Goal: Task Accomplishment & Management: Use online tool/utility

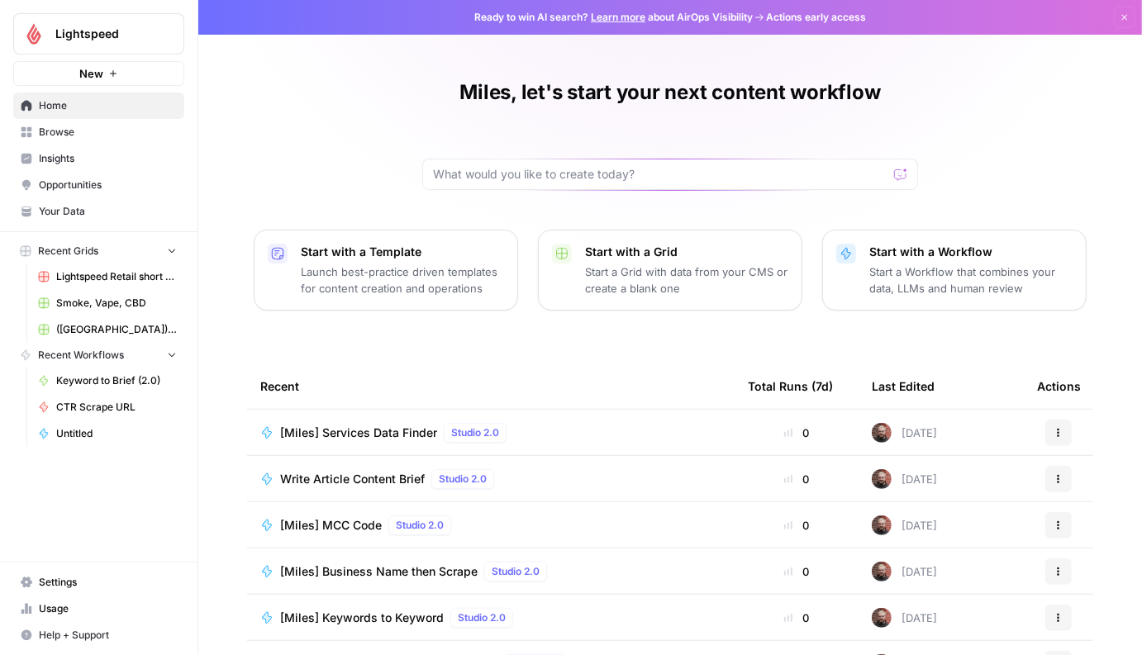
scroll to position [97, 0]
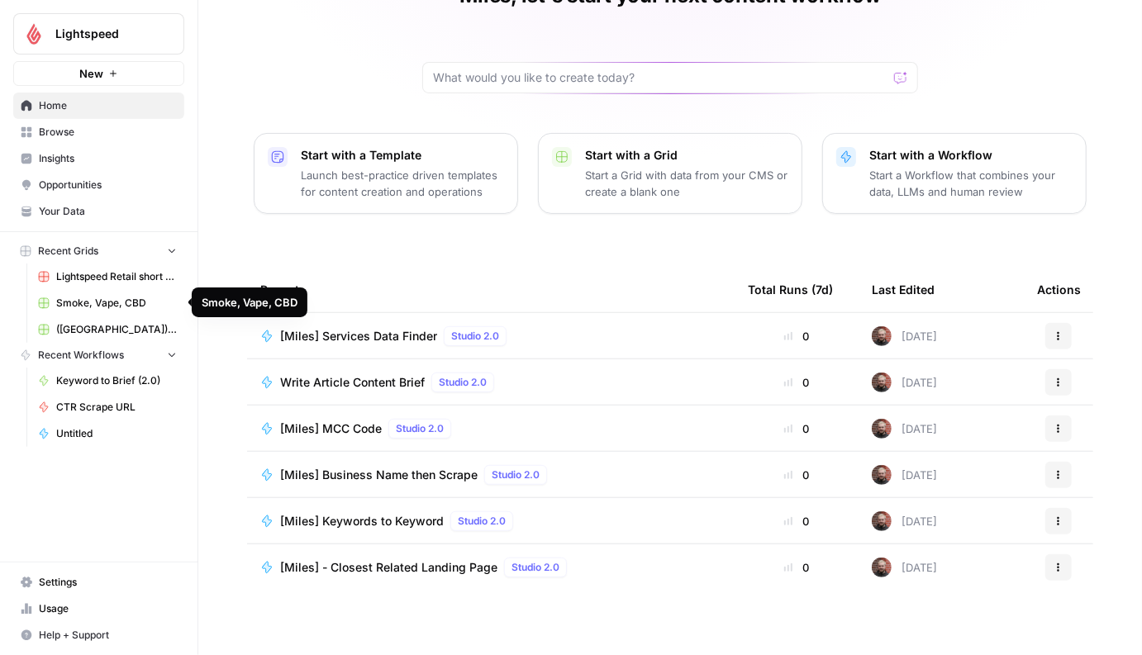
click at [134, 303] on span "Smoke, Vape, CBD" at bounding box center [116, 303] width 121 height 15
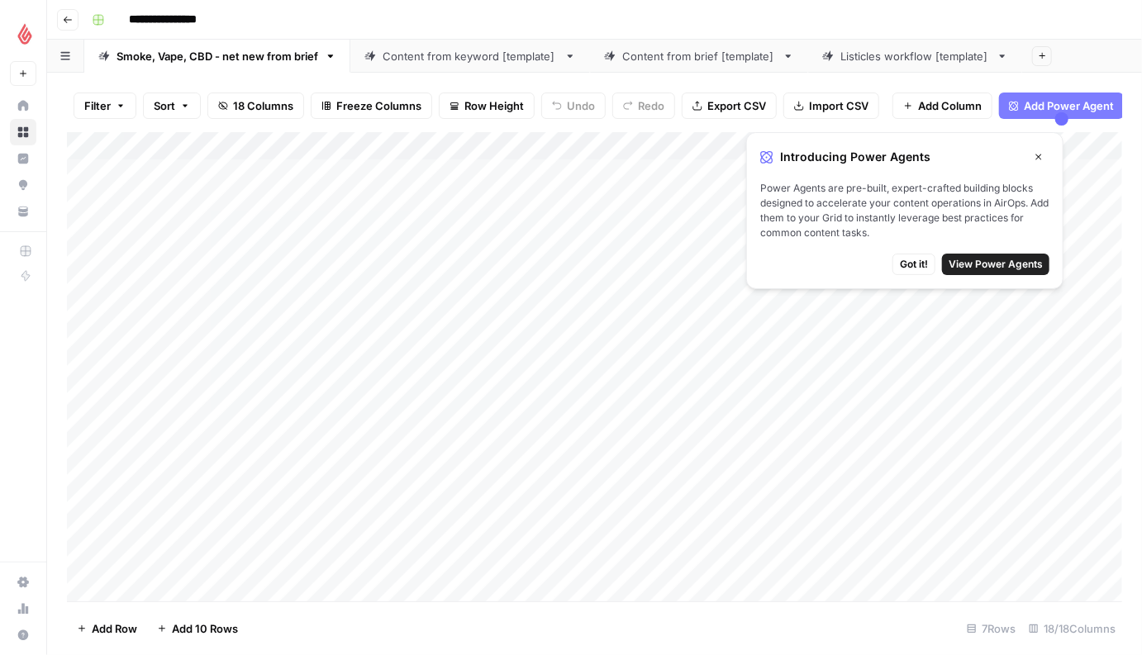
click at [1037, 152] on icon "button" at bounding box center [1038, 157] width 10 height 10
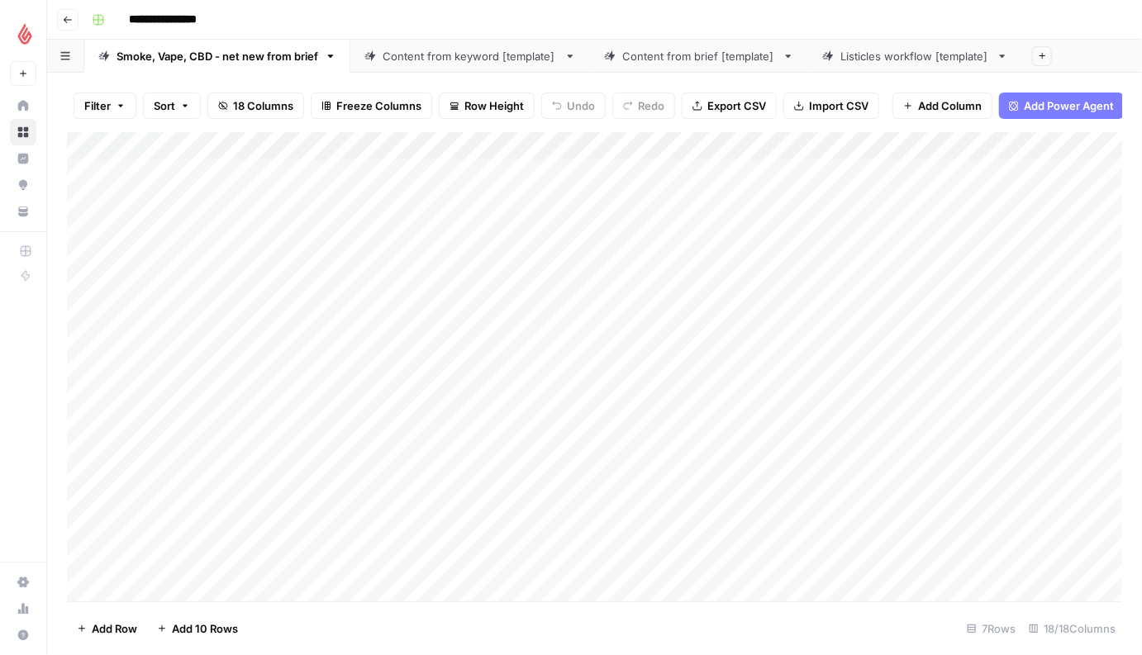
click at [499, 64] on link "Content from keyword [template]" at bounding box center [470, 56] width 240 height 33
click at [672, 61] on div "Content from brief [template]" at bounding box center [699, 56] width 154 height 17
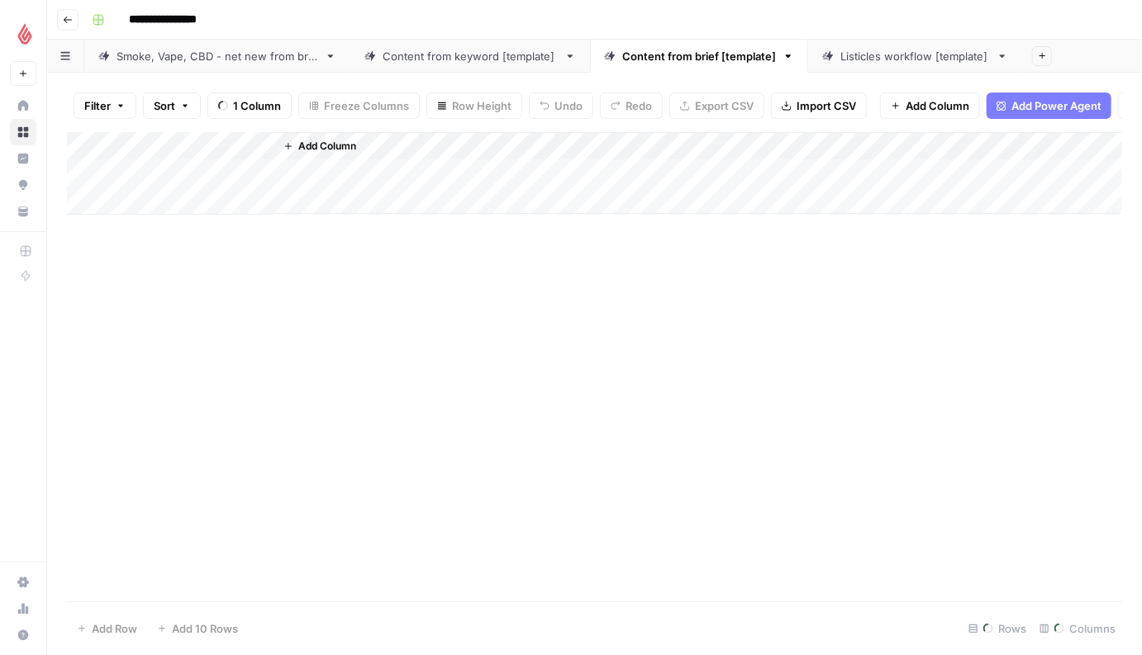
click at [891, 57] on div "Listicles workflow [template]" at bounding box center [915, 56] width 150 height 17
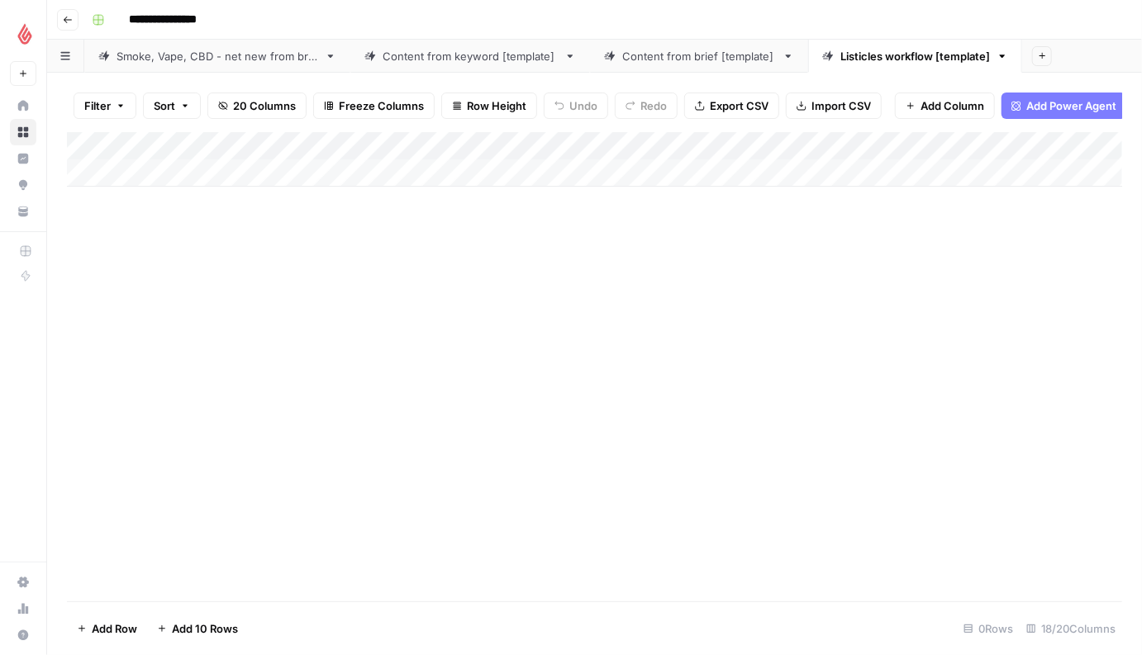
click at [667, 59] on div "Content from brief [template]" at bounding box center [699, 56] width 154 height 17
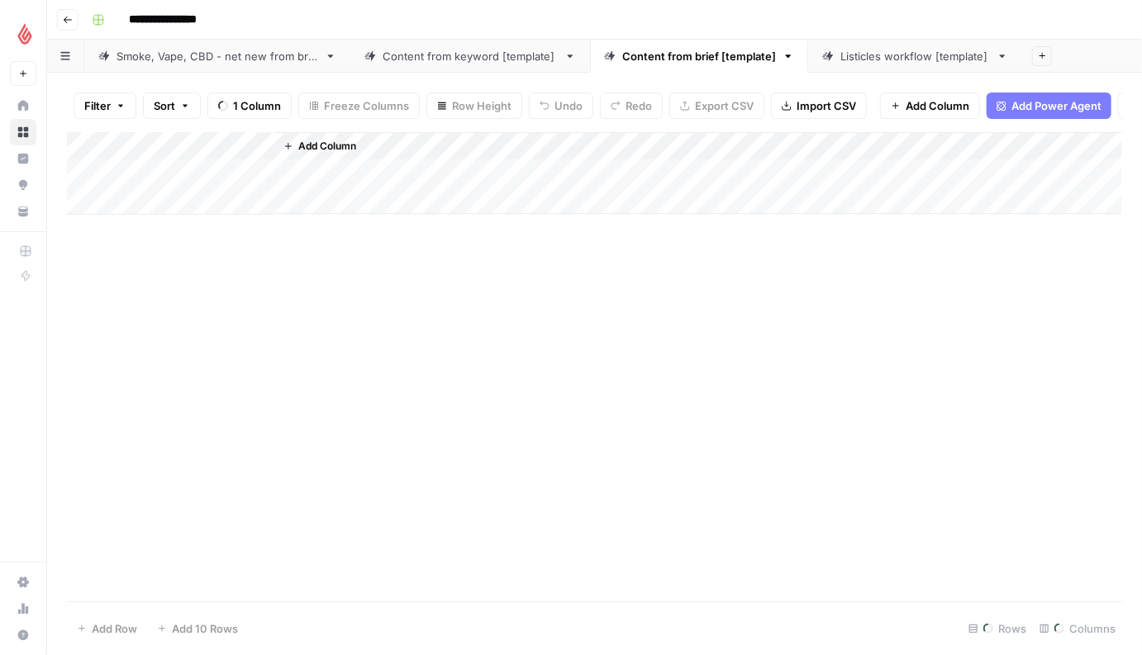
click at [444, 57] on div "Content from keyword [template]" at bounding box center [469, 56] width 175 height 17
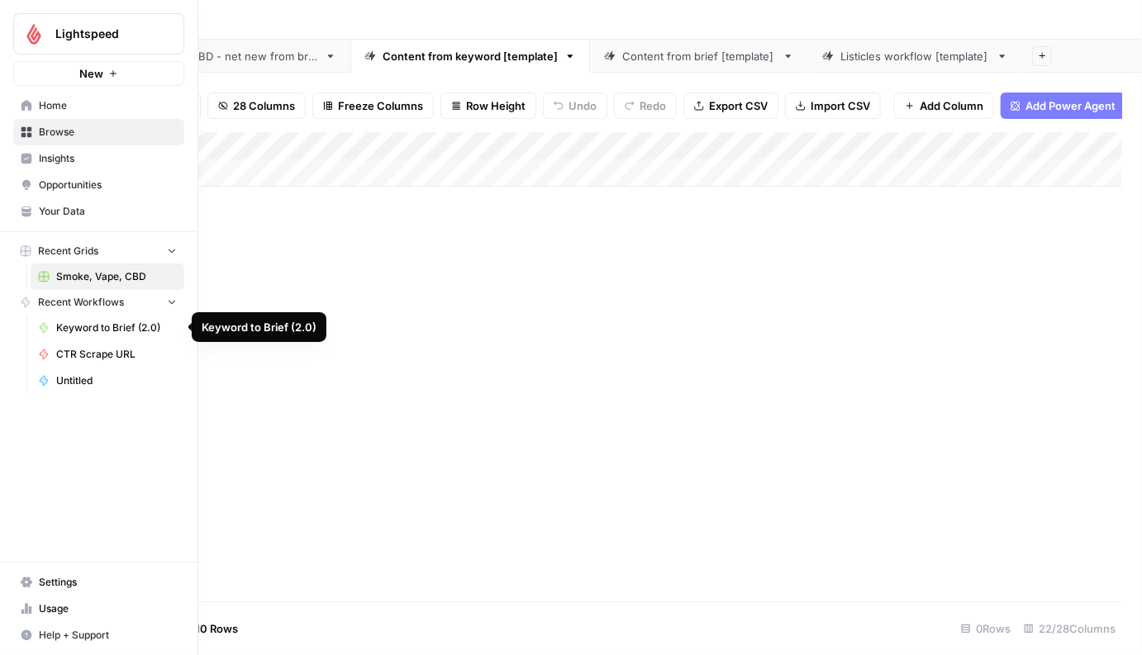
click at [79, 332] on span "Keyword to Brief (2.0)" at bounding box center [116, 328] width 121 height 15
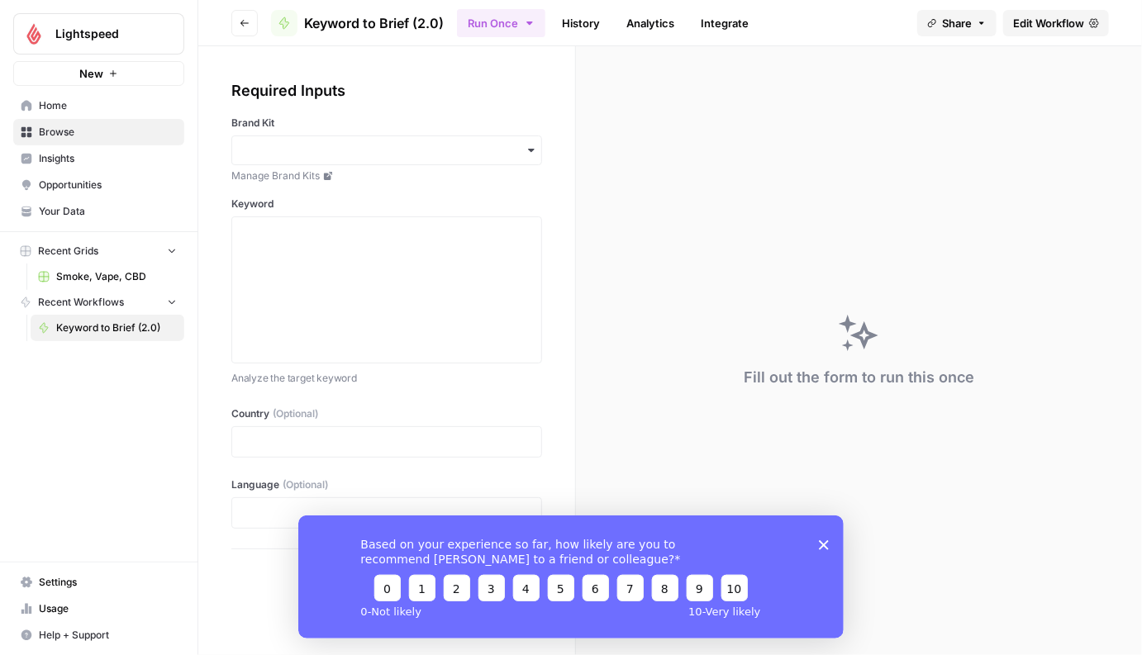
click at [1048, 31] on link "Edit Workflow" at bounding box center [1056, 23] width 106 height 26
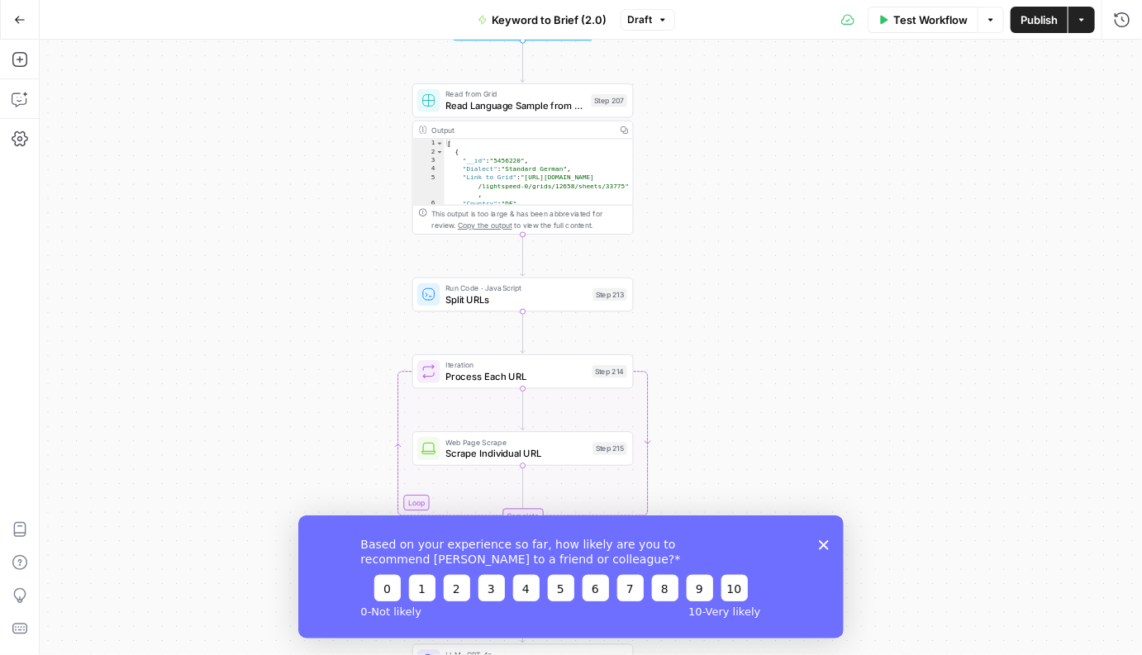
click at [17, 22] on icon "button" at bounding box center [20, 19] width 10 height 7
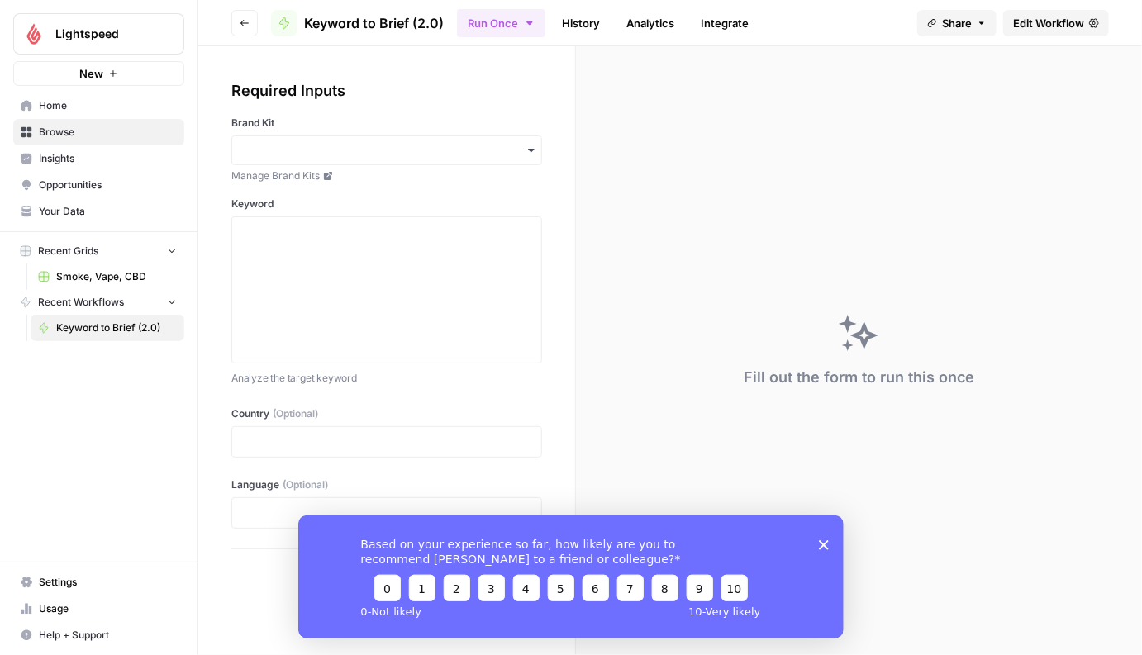
click at [122, 276] on span "Smoke, Vape, CBD" at bounding box center [116, 276] width 121 height 15
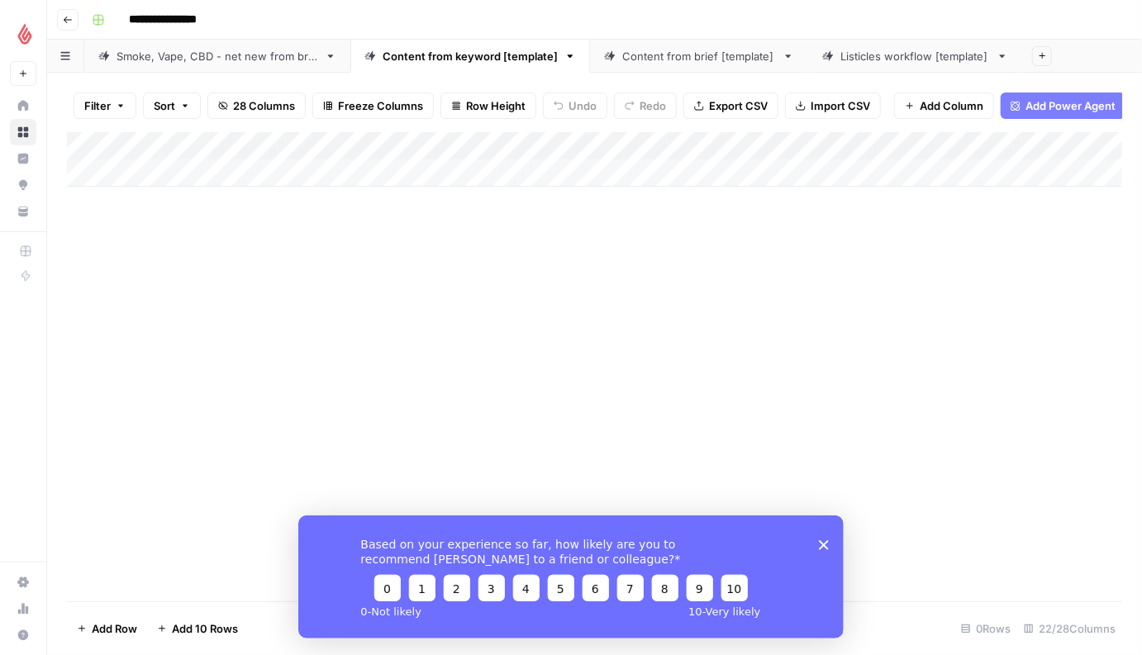
click at [321, 147] on div "Add Column" at bounding box center [594, 159] width 1055 height 55
click at [519, 140] on div "Add Column" at bounding box center [594, 159] width 1055 height 55
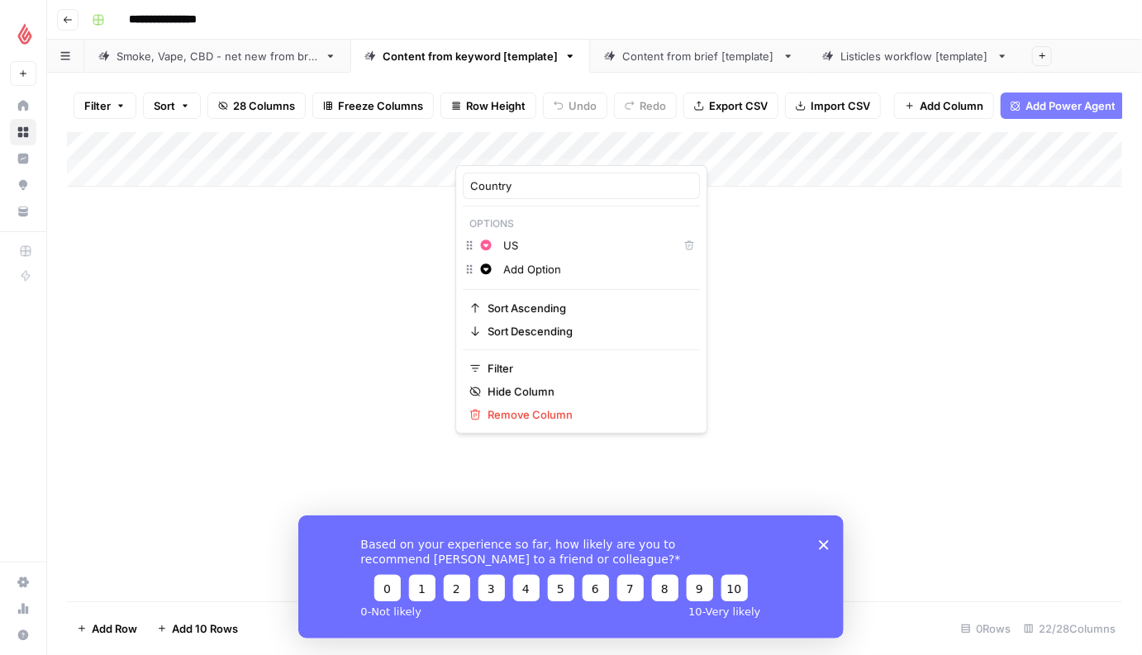
click at [670, 140] on div "Add Column" at bounding box center [594, 159] width 1055 height 55
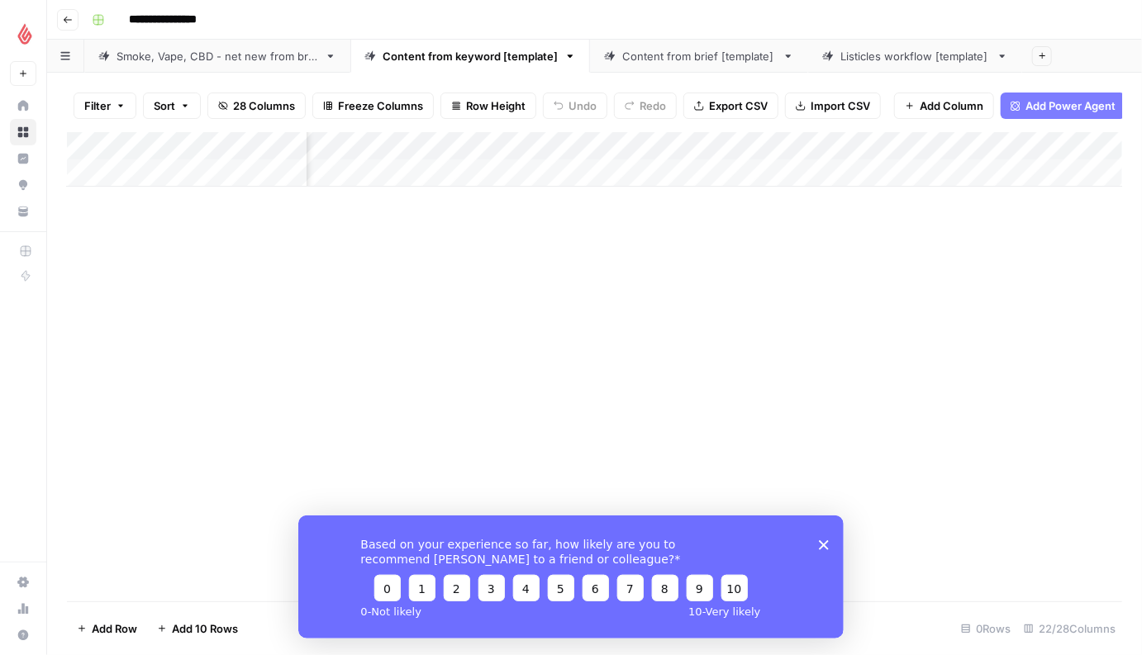
scroll to position [0, 344]
click at [884, 145] on div "Add Column" at bounding box center [594, 159] width 1055 height 55
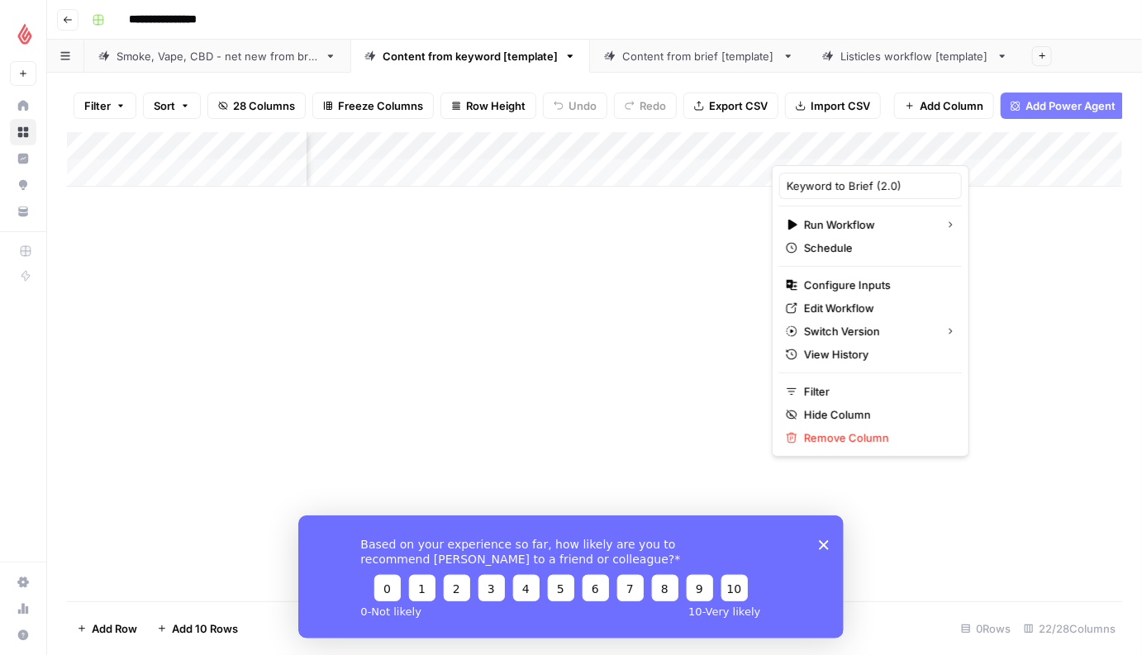
click at [861, 146] on div at bounding box center [847, 148] width 150 height 33
click at [826, 306] on span "Edit Workflow" at bounding box center [876, 308] width 145 height 17
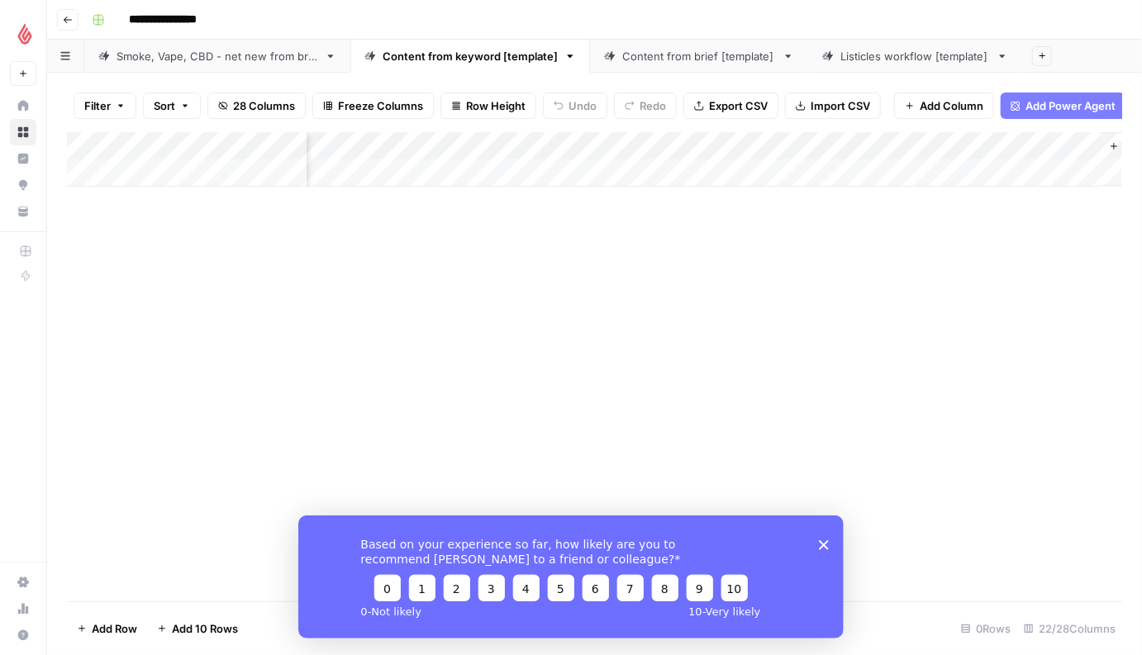
scroll to position [0, 2344]
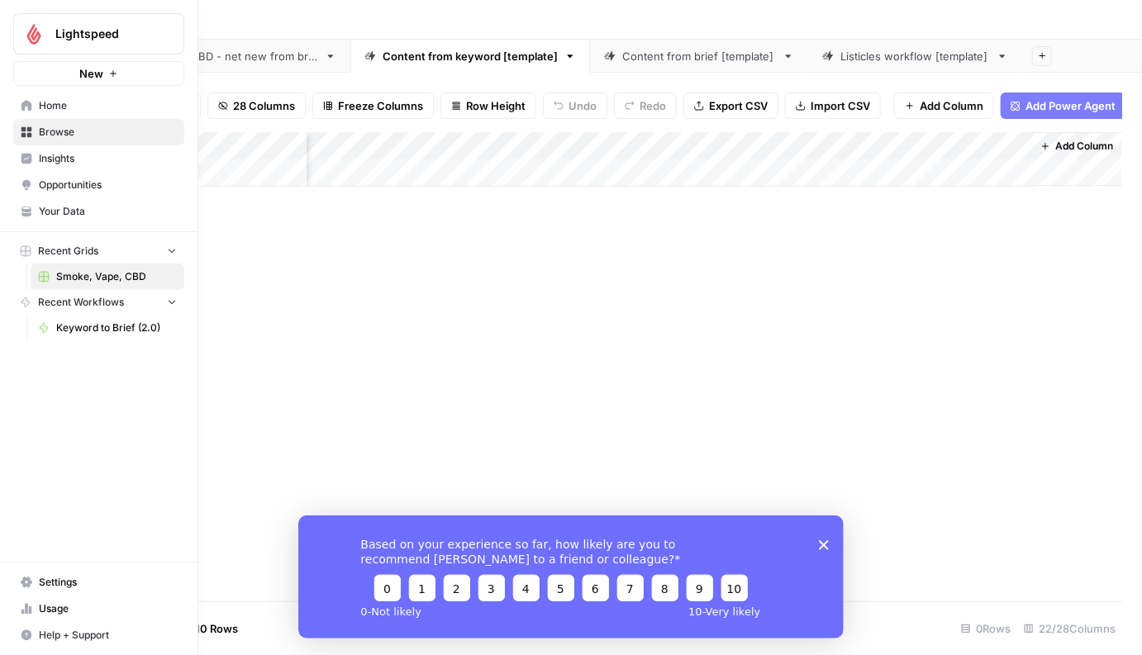
click at [72, 110] on span "Home" at bounding box center [108, 105] width 138 height 15
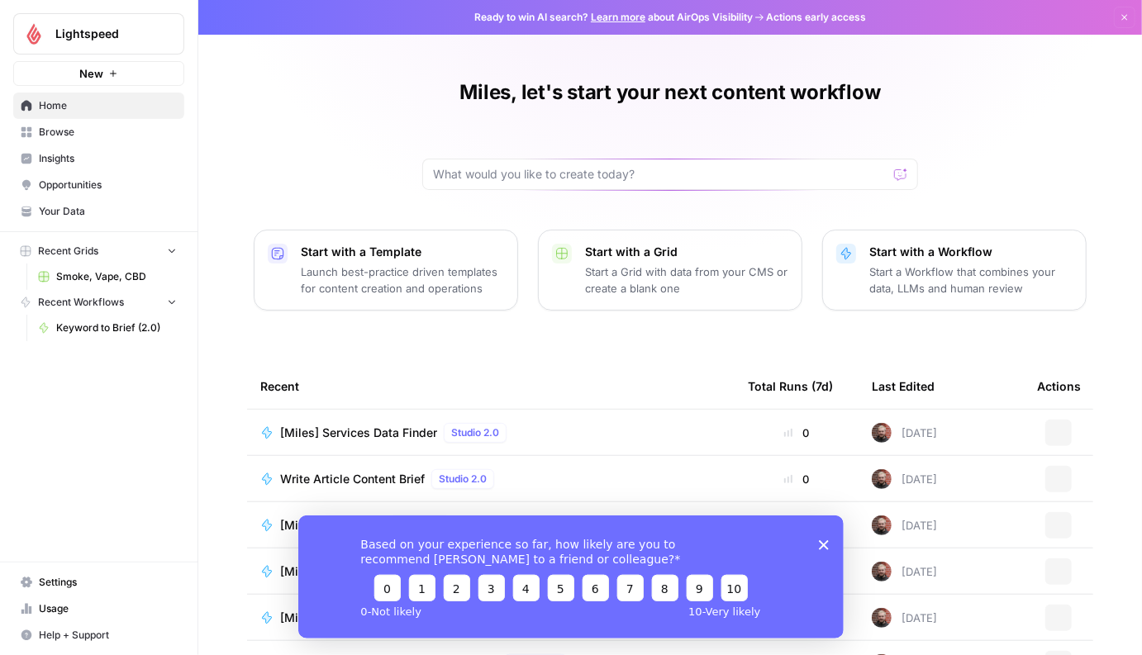
scroll to position [103, 0]
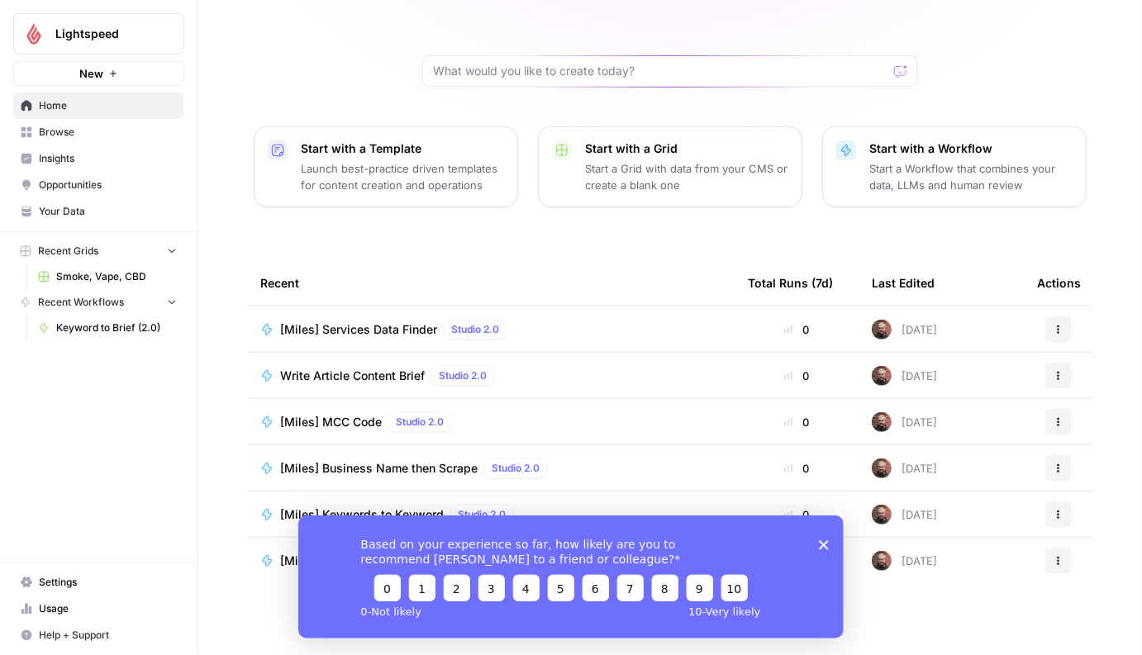
click at [390, 331] on span "[Miles] Services Data Finder" at bounding box center [358, 329] width 157 height 17
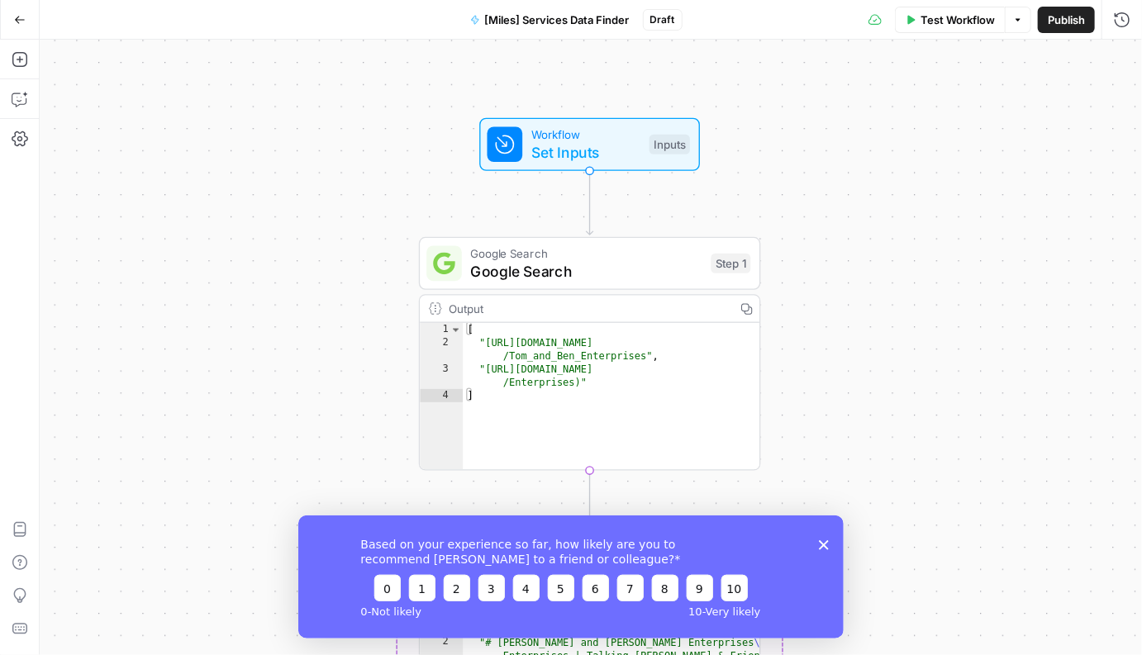
click at [818, 539] on icon "Close survey" at bounding box center [823, 544] width 10 height 10
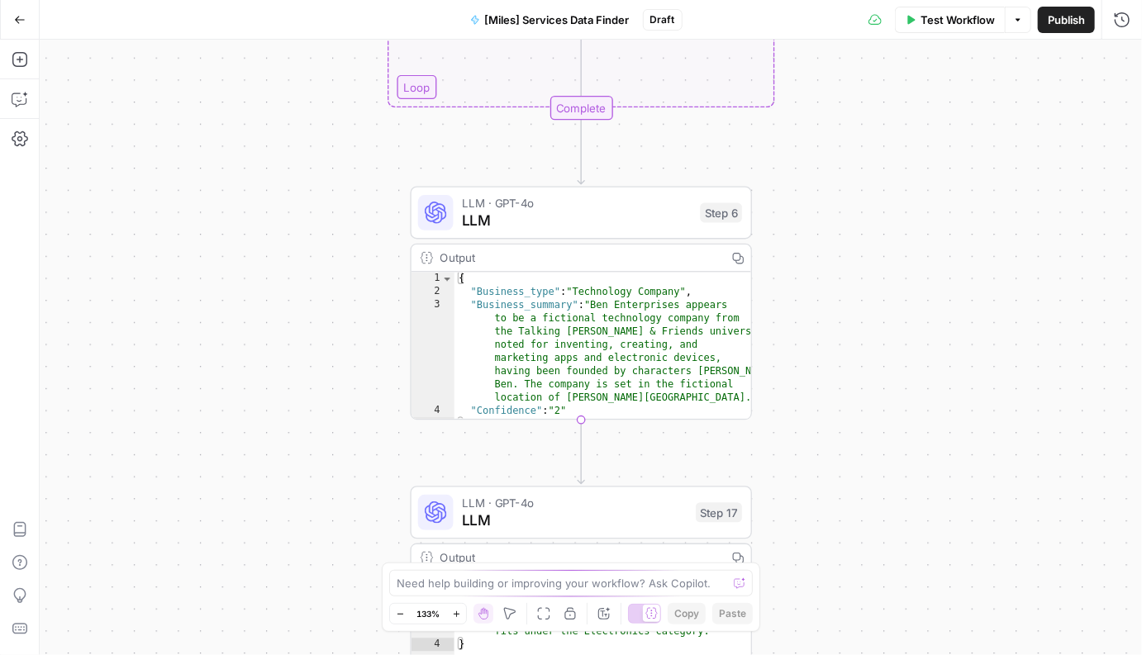
click at [15, 20] on icon "button" at bounding box center [20, 19] width 10 height 7
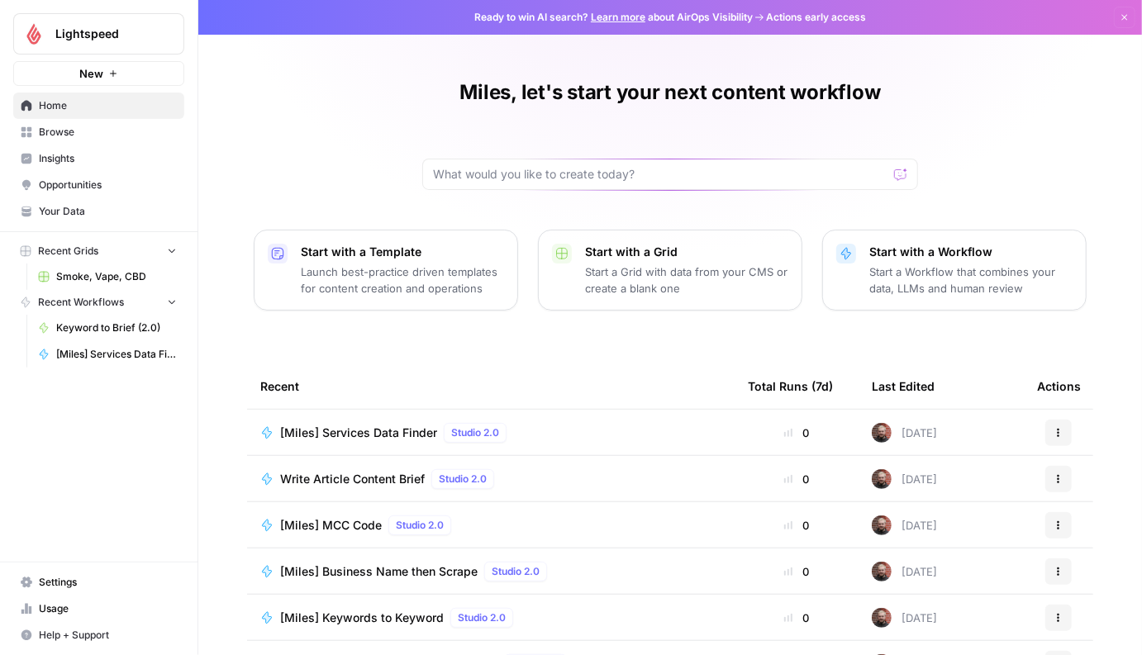
click at [96, 130] on span "Browse" at bounding box center [108, 132] width 138 height 15
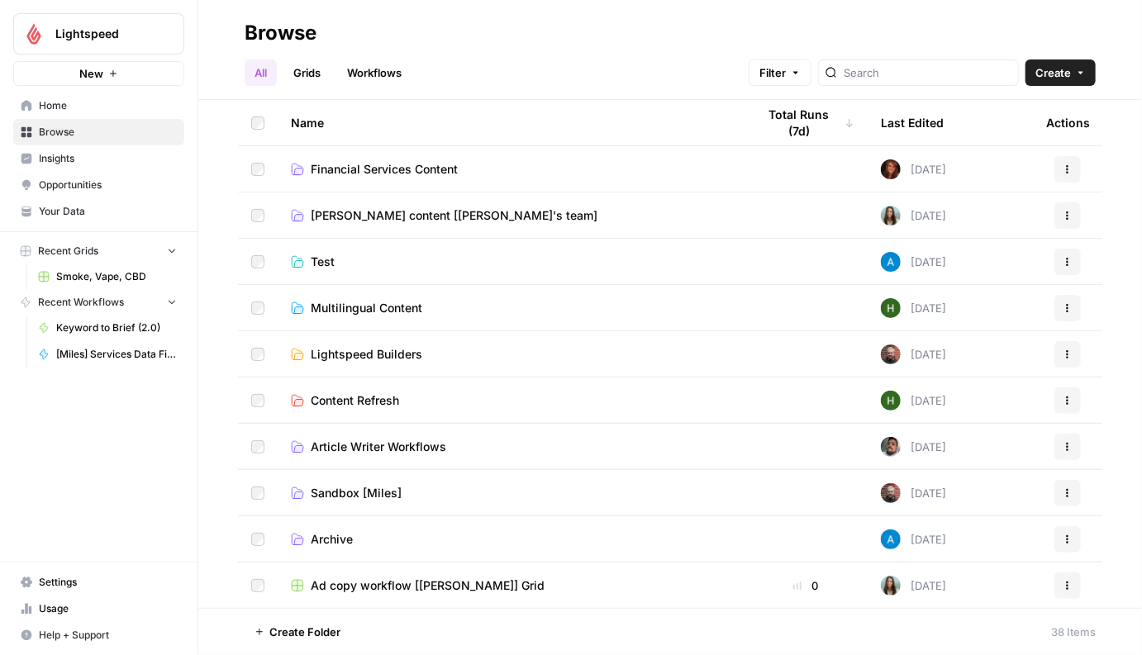
click at [300, 83] on link "Grids" at bounding box center [306, 72] width 47 height 26
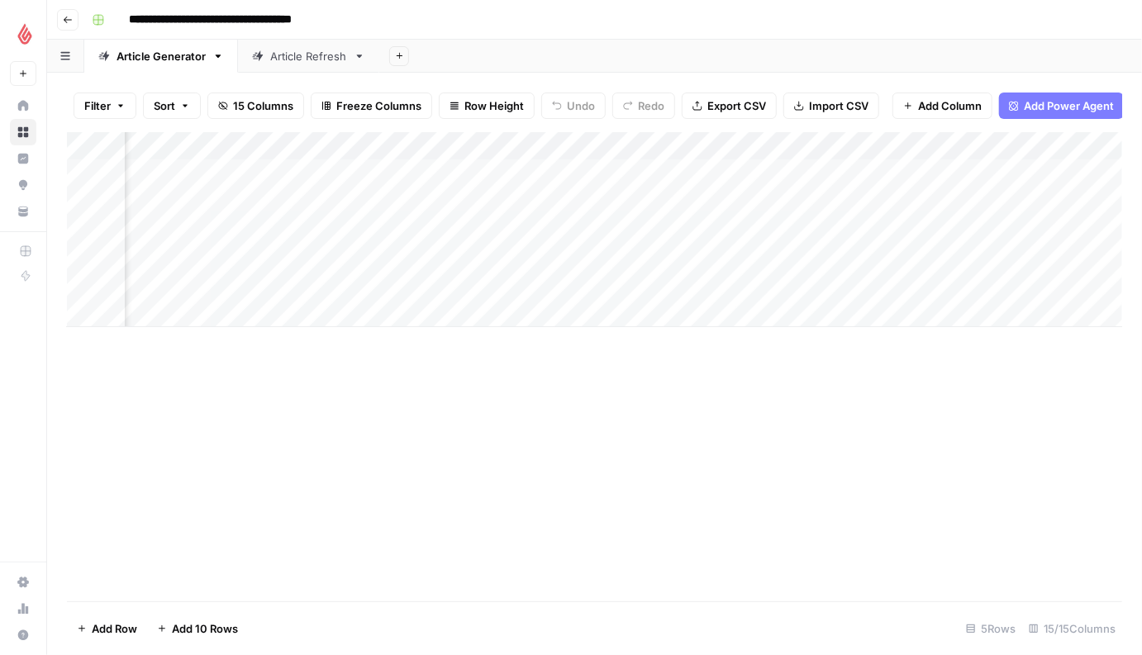
scroll to position [0, 314]
click at [363, 167] on div "Add Column" at bounding box center [594, 229] width 1055 height 195
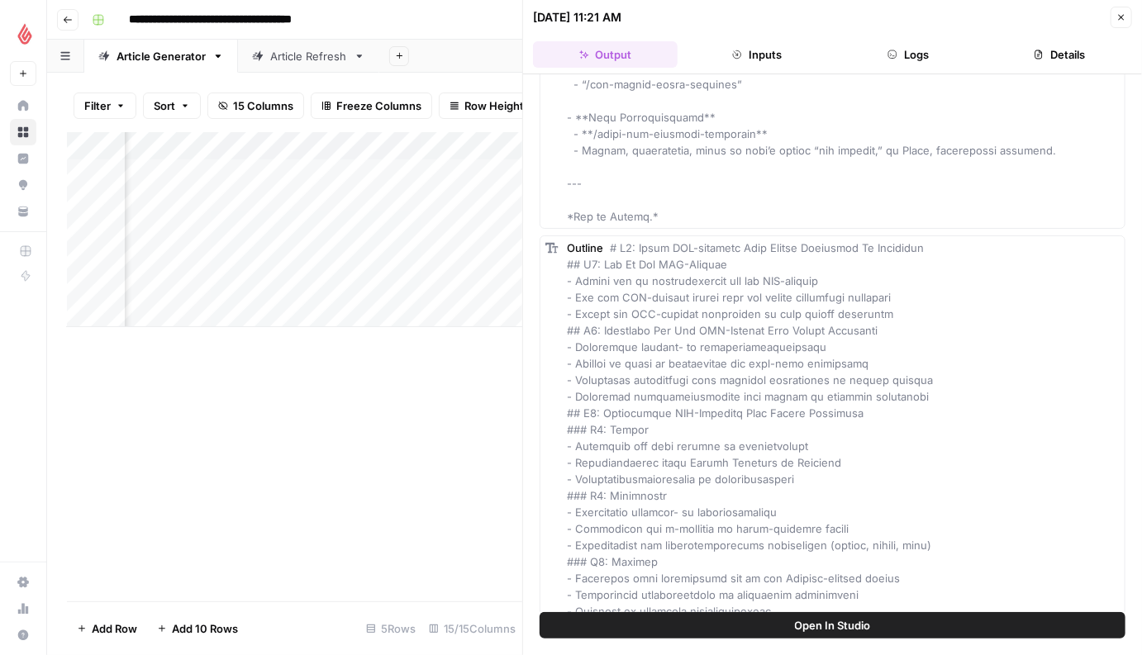
scroll to position [7665, 0]
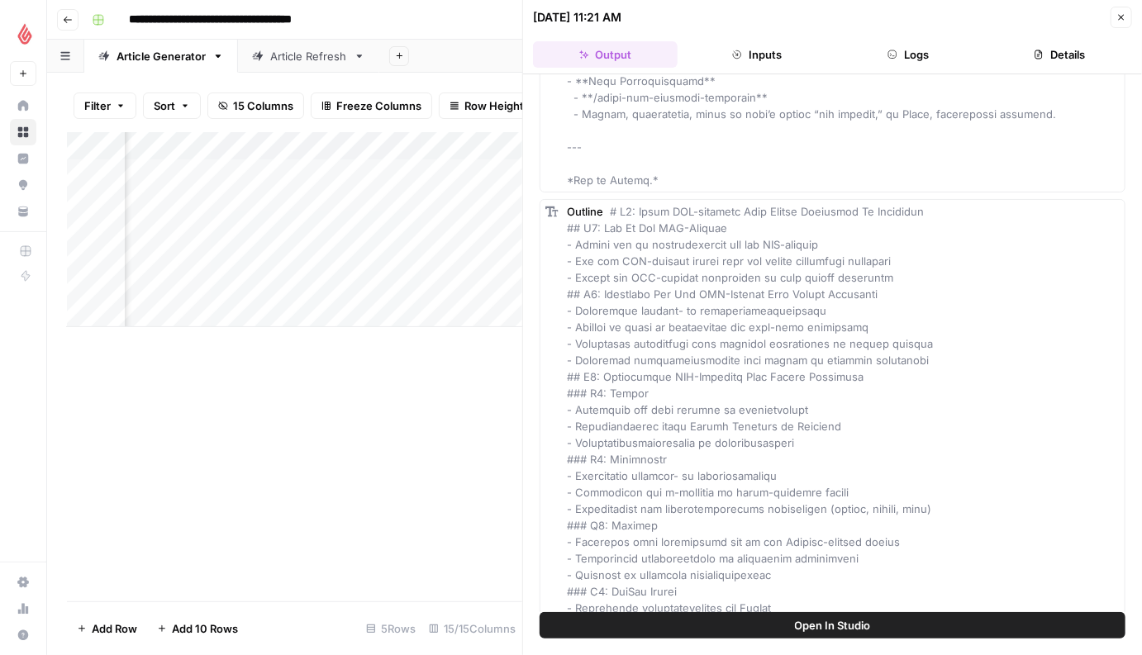
click at [387, 373] on div "Add Column" at bounding box center [294, 366] width 455 height 469
click at [1123, 12] on icon "button" at bounding box center [1121, 17] width 10 height 10
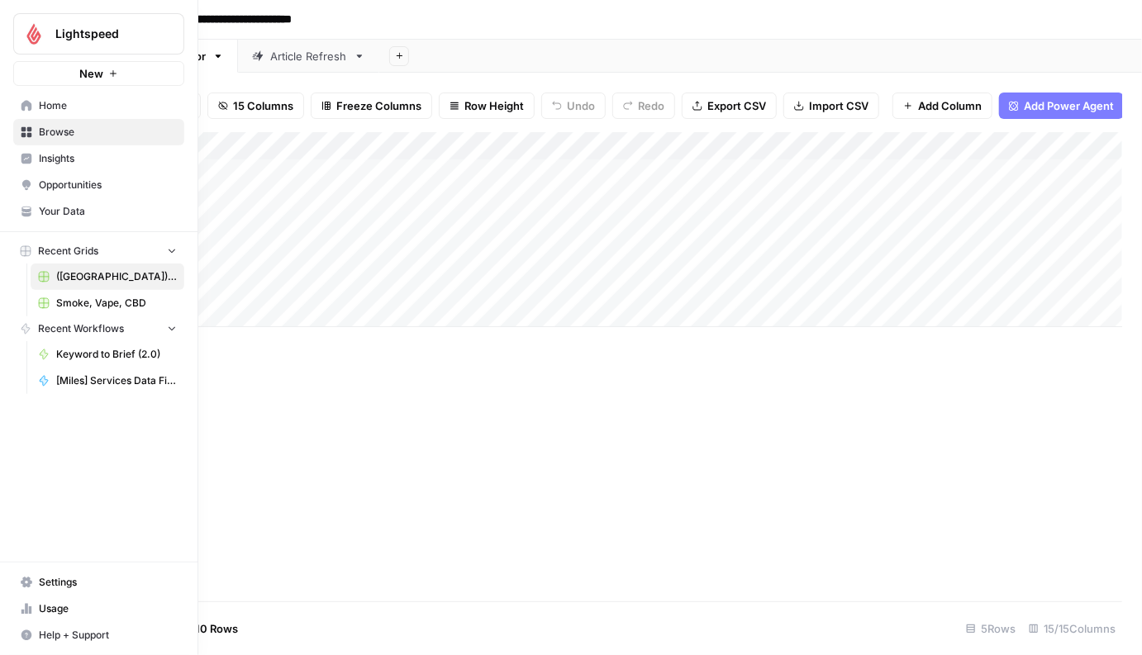
click at [43, 130] on span "Browse" at bounding box center [108, 132] width 138 height 15
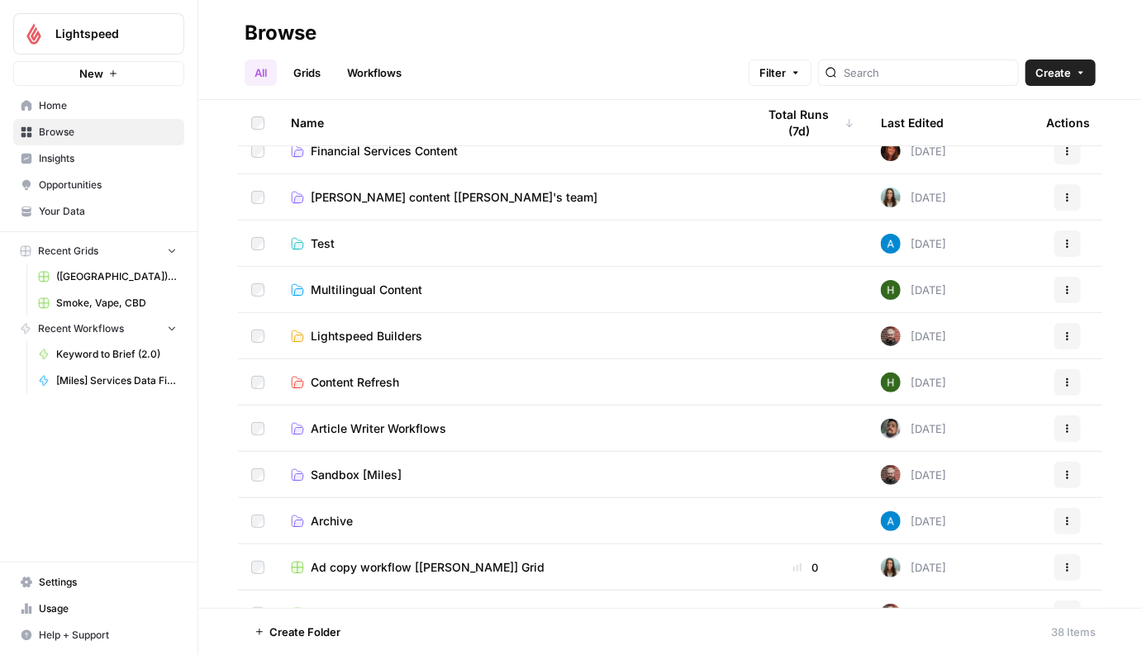
scroll to position [27, 0]
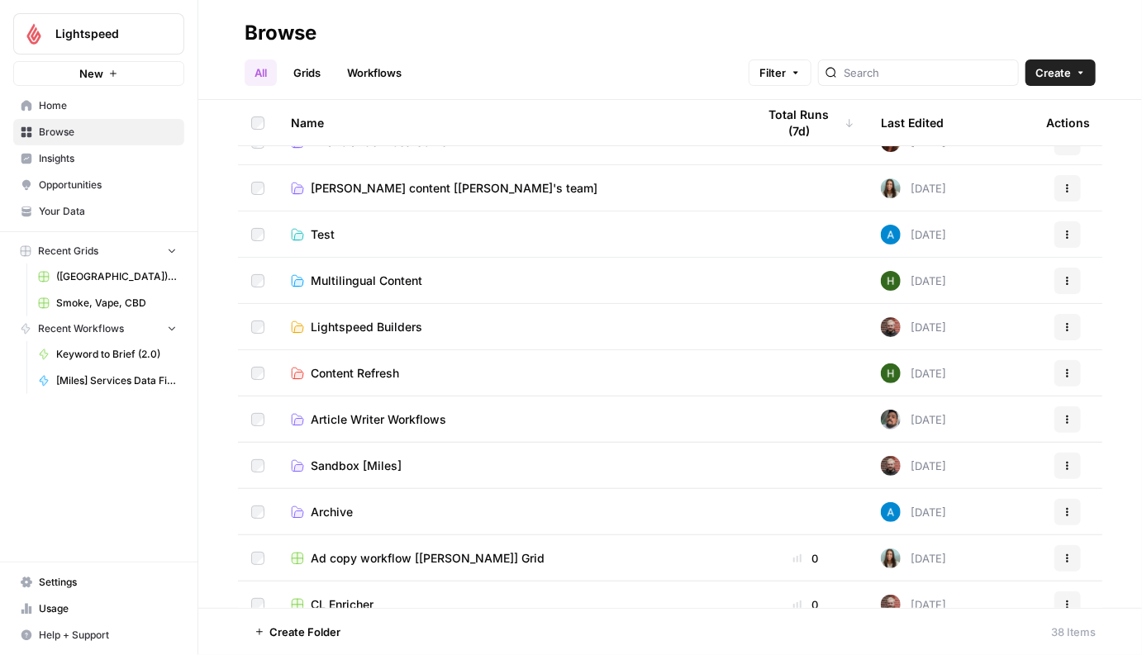
click at [298, 70] on link "Grids" at bounding box center [306, 72] width 47 height 26
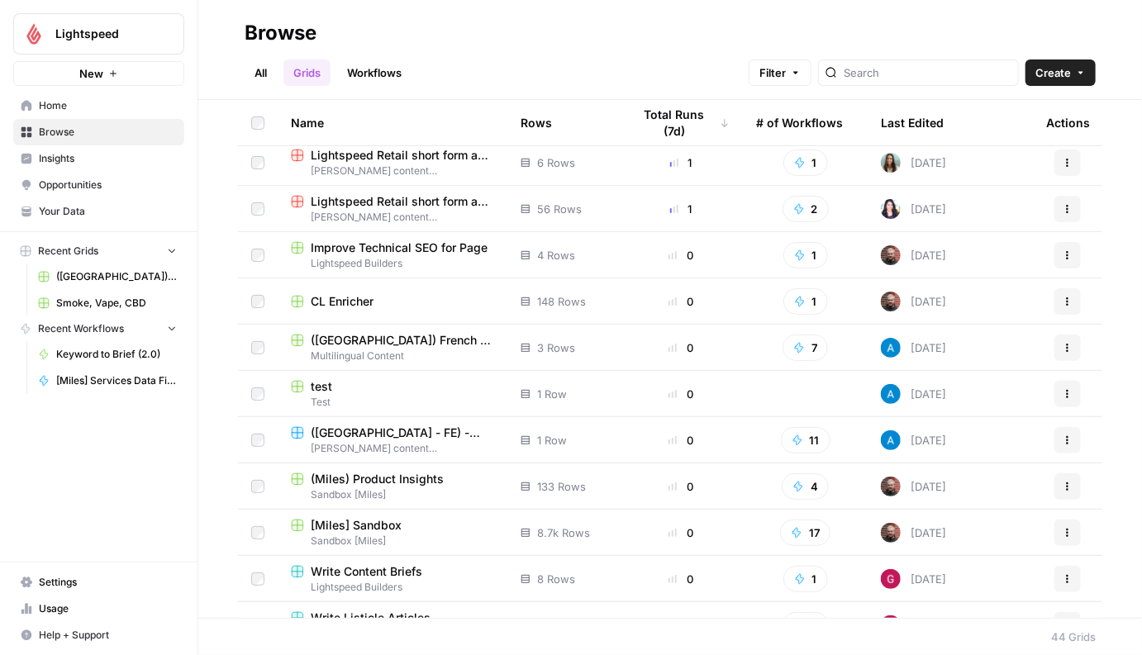
scroll to position [235, 0]
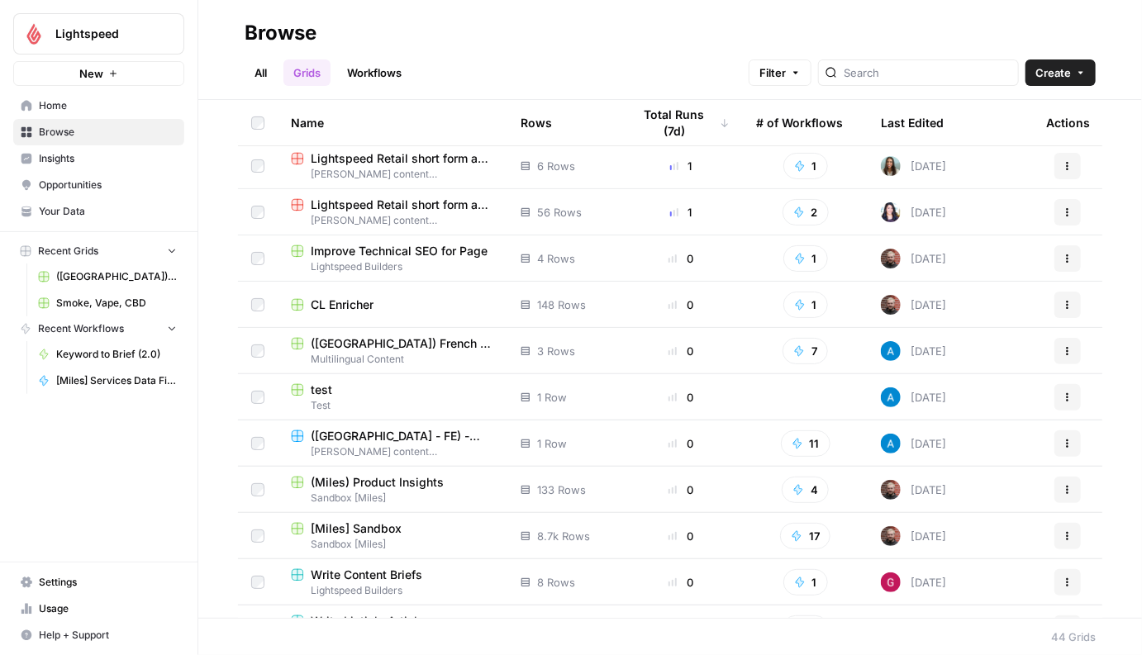
click at [355, 303] on span "CL Enricher" at bounding box center [342, 305] width 63 height 17
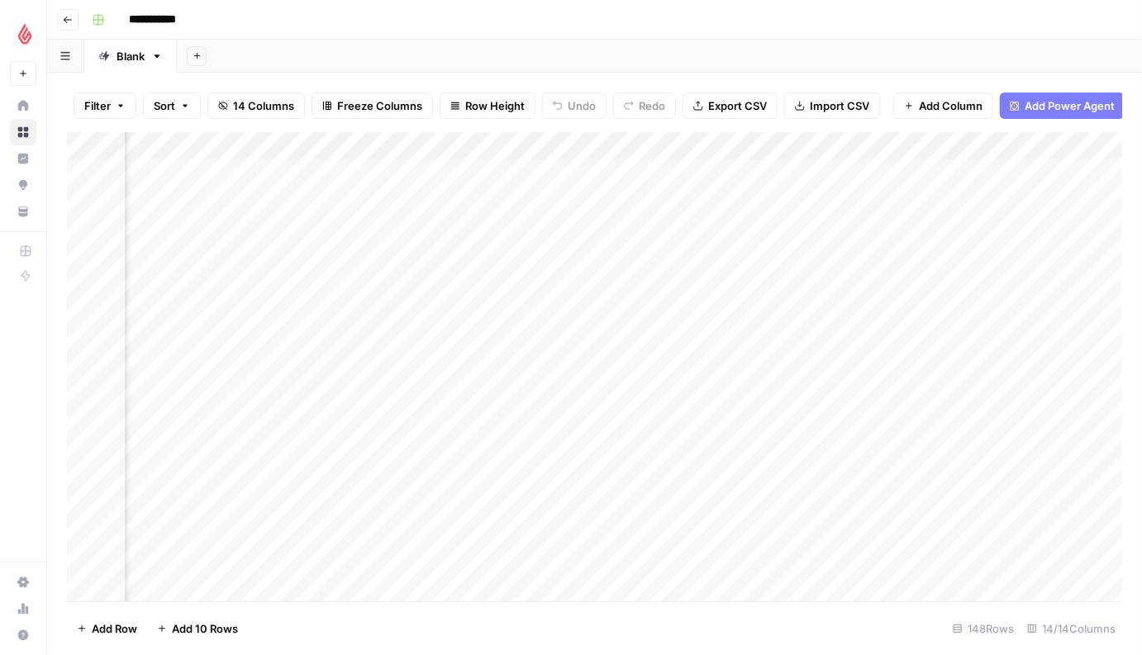
scroll to position [0, 554]
click at [728, 147] on div "Add Column" at bounding box center [594, 367] width 1055 height 470
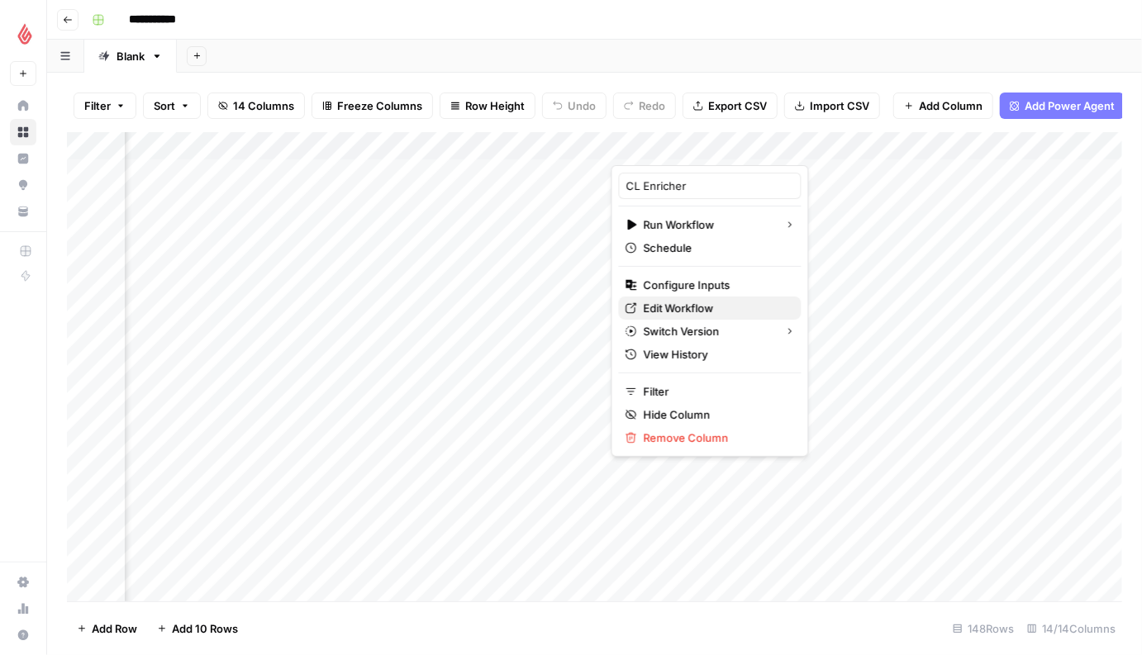
click at [679, 306] on span "Edit Workflow" at bounding box center [715, 308] width 145 height 17
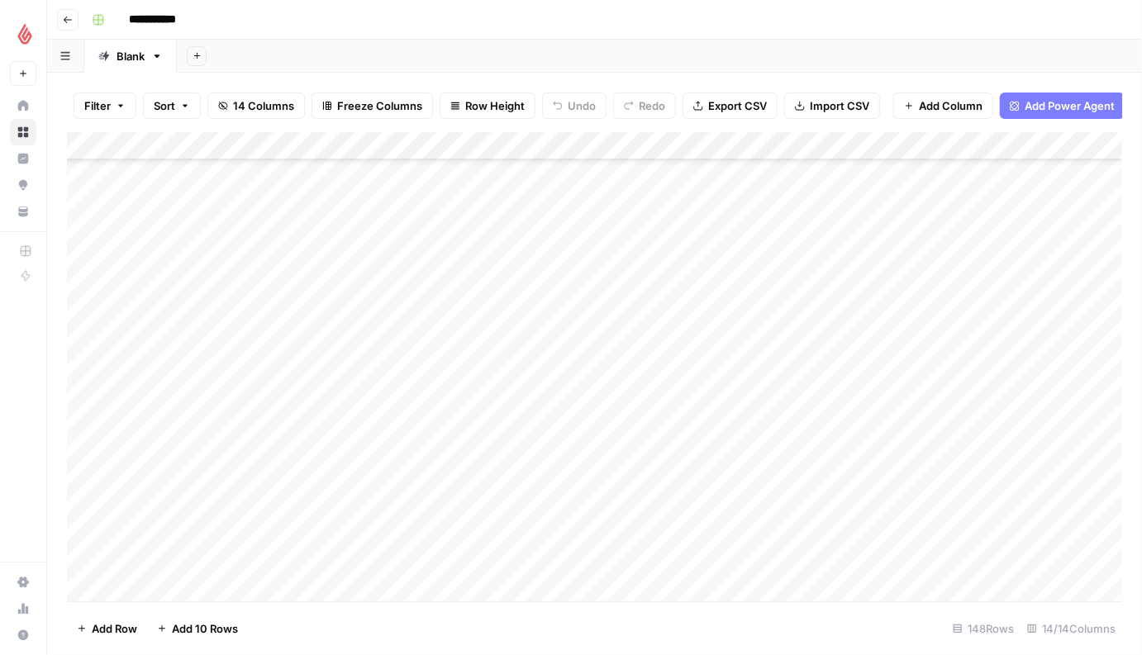
scroll to position [0, 0]
click at [1016, 107] on button "Add Power Agent" at bounding box center [1062, 106] width 125 height 26
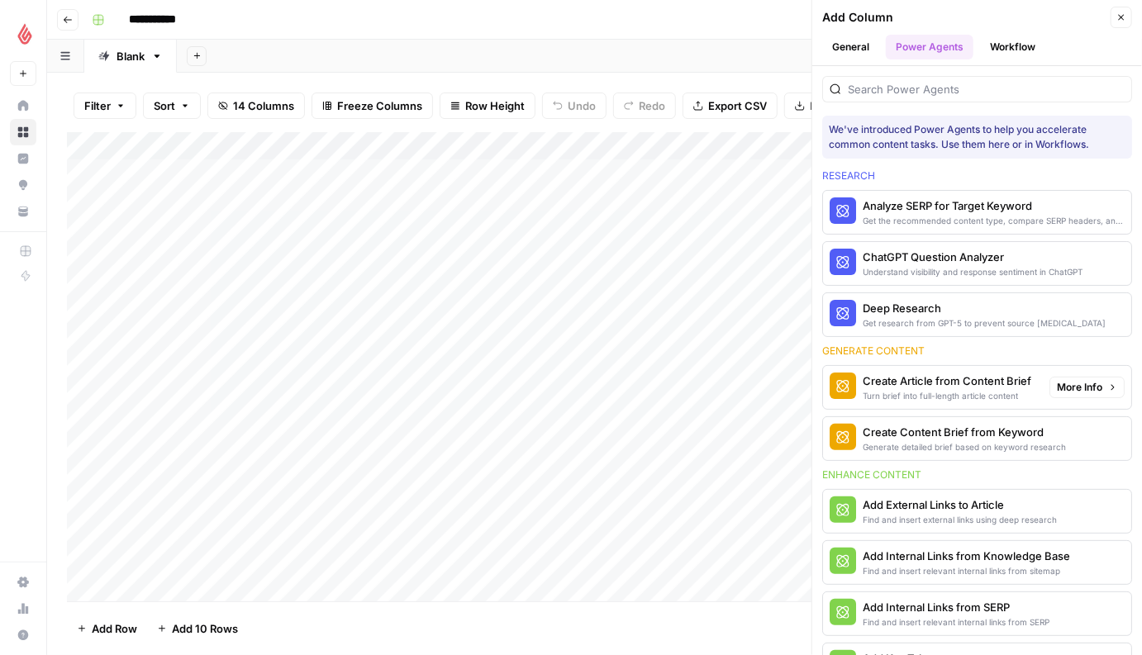
click at [981, 389] on div "Turn brief into full-length article content" at bounding box center [946, 395] width 169 height 13
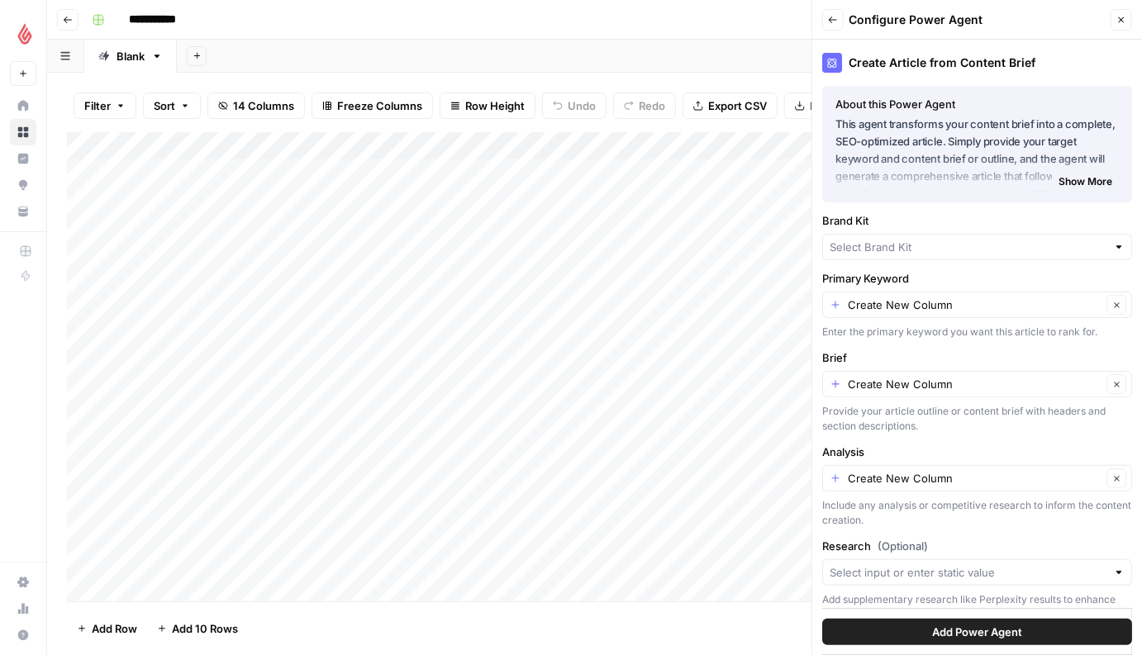
click at [1107, 183] on span "Show More" at bounding box center [1085, 181] width 54 height 15
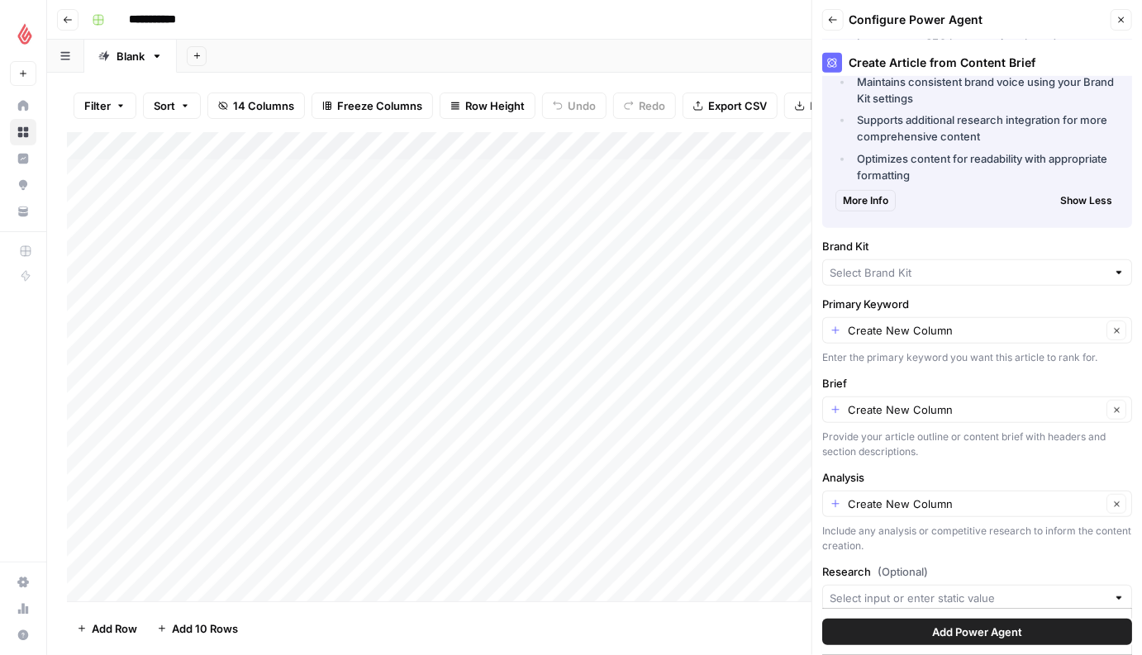
scroll to position [441, 0]
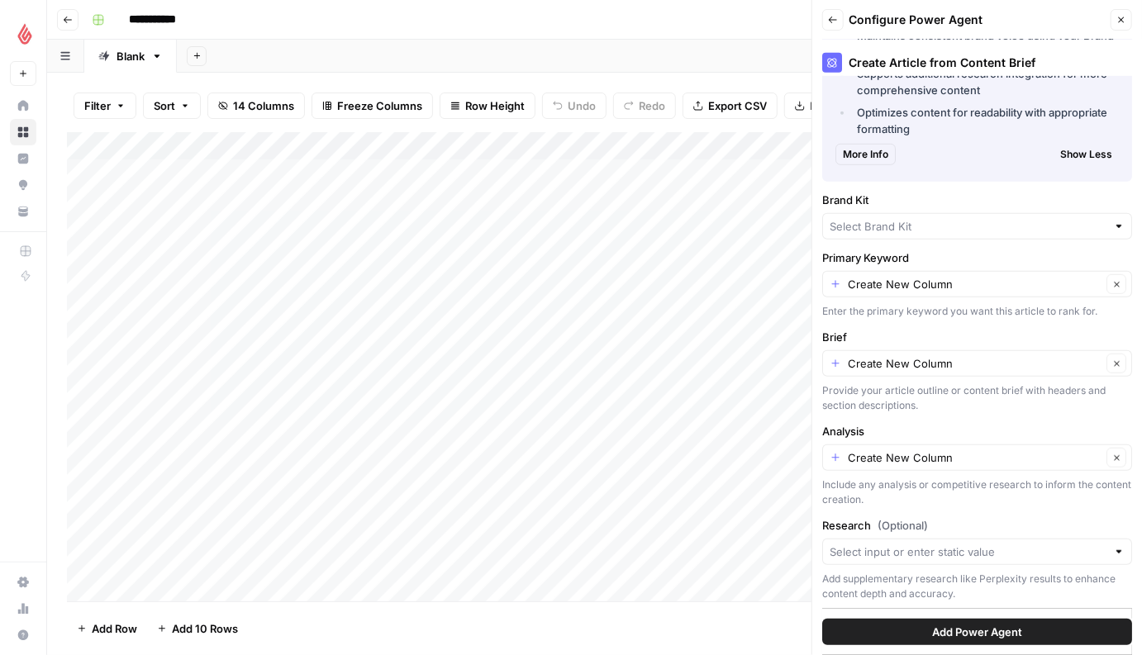
click at [943, 629] on span "Add Power Agent" at bounding box center [977, 632] width 90 height 17
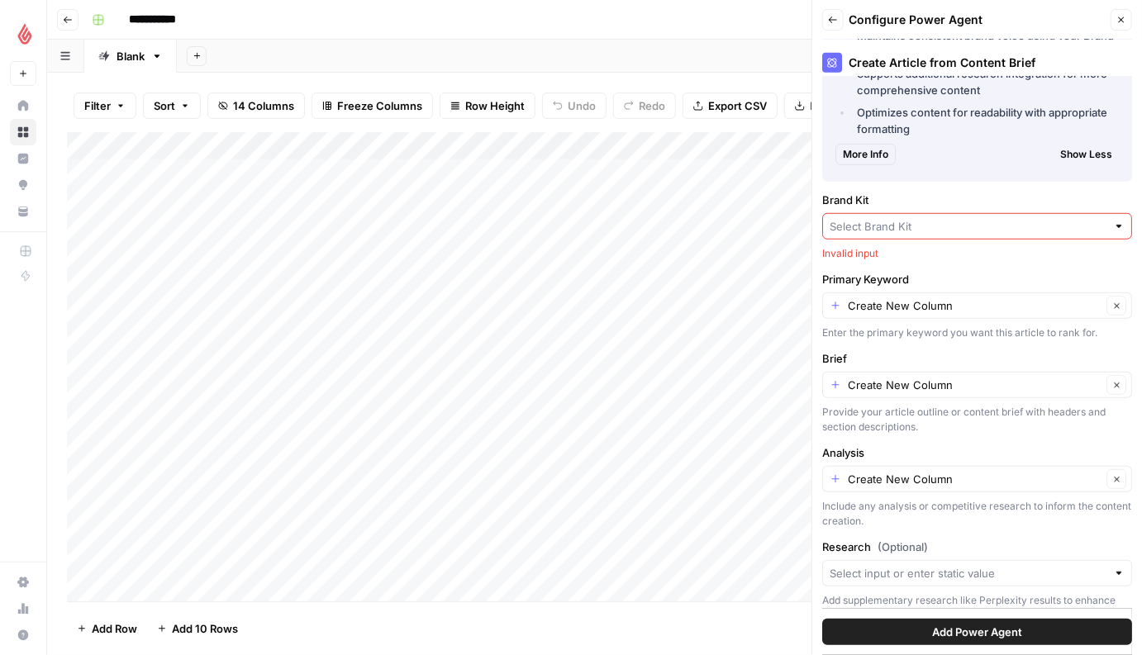
click at [926, 237] on div at bounding box center [977, 226] width 310 height 26
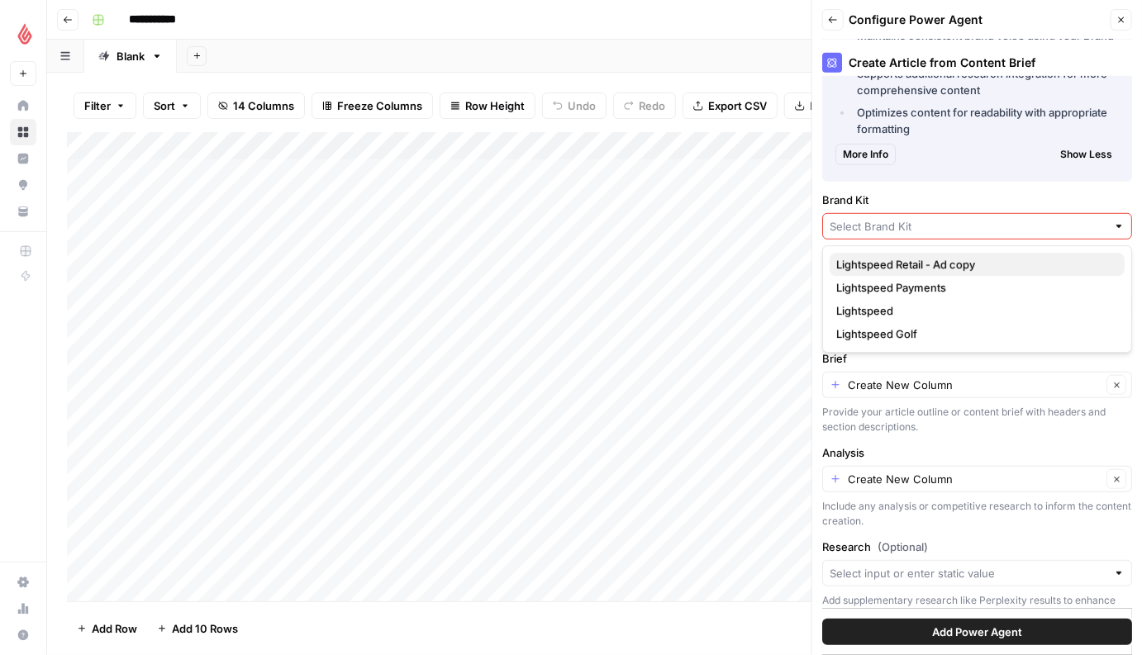
drag, startPoint x: 931, startPoint y: 249, endPoint x: 924, endPoint y: 264, distance: 15.9
click at [924, 264] on div "Lightspeed Retail - Ad copy Lightspeed Payments Lightspeed Lightspeed Golf" at bounding box center [977, 298] width 310 height 107
click at [924, 264] on span "Lightspeed Retail - Ad copy" at bounding box center [973, 264] width 275 height 17
type input "Lightspeed Retail - Ad copy"
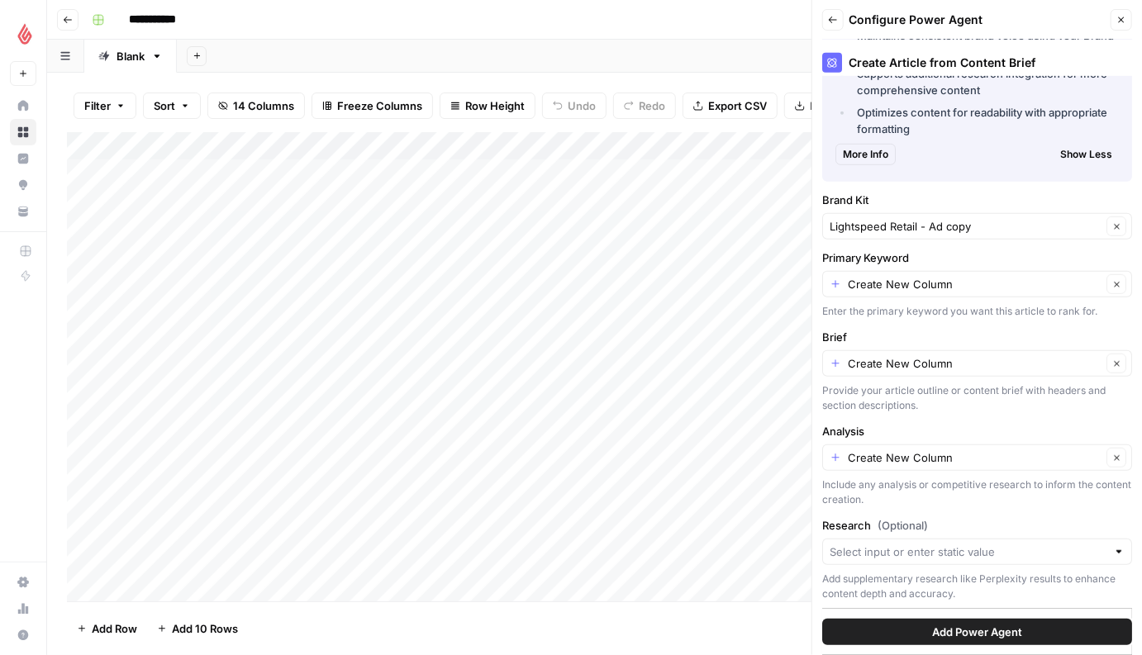
click at [934, 624] on span "Add Power Agent" at bounding box center [977, 632] width 90 height 17
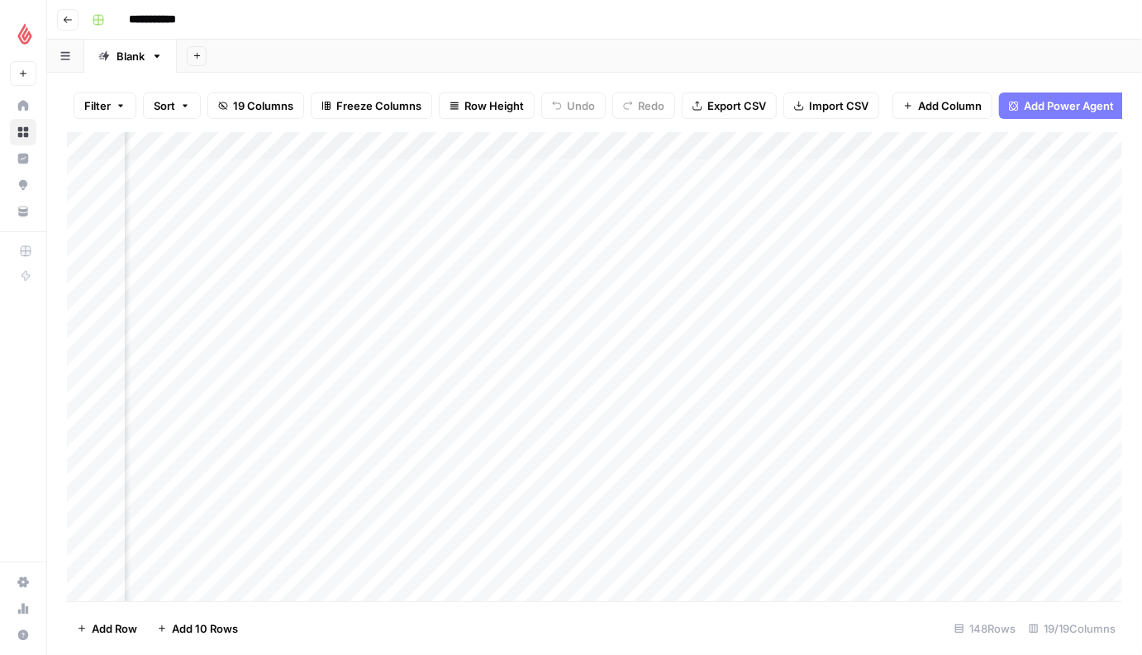
scroll to position [0, 2182]
click at [951, 147] on div "Add Column" at bounding box center [594, 367] width 1055 height 470
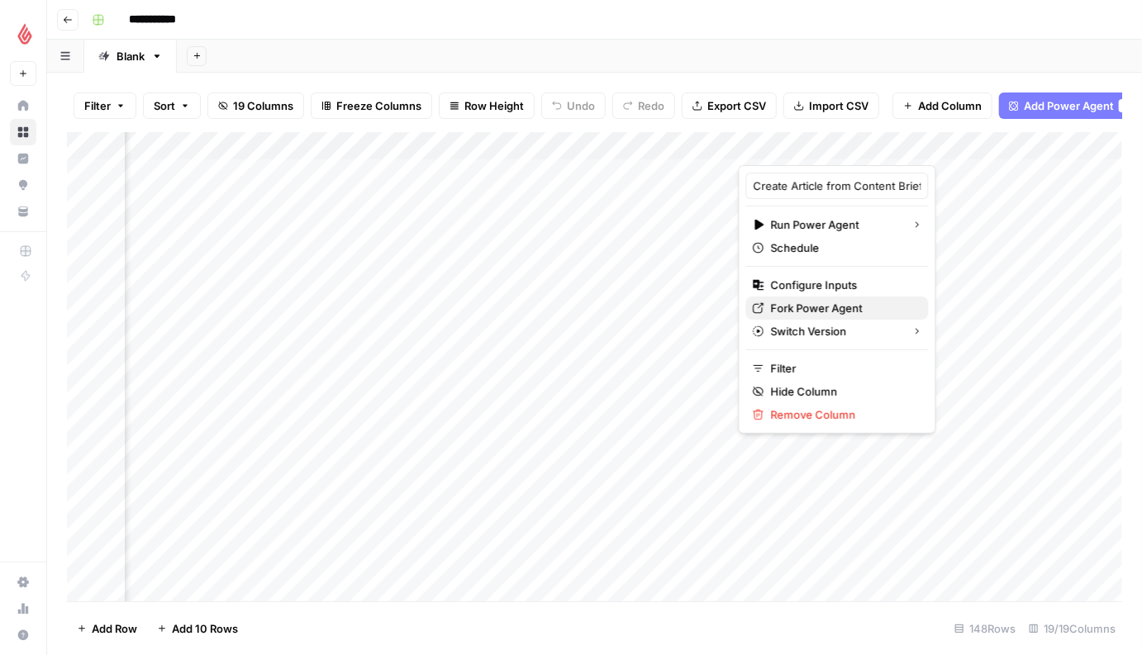
click at [825, 309] on span "Fork Power Agent" at bounding box center [843, 308] width 145 height 17
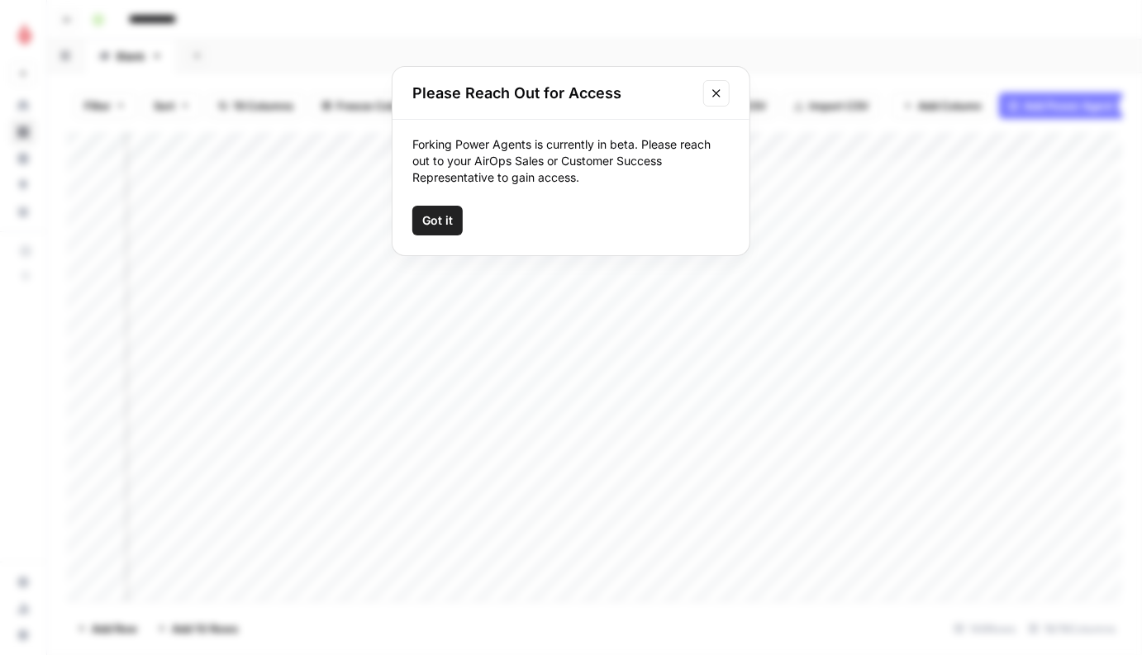
click at [721, 91] on icon "Close modal" at bounding box center [716, 93] width 13 height 13
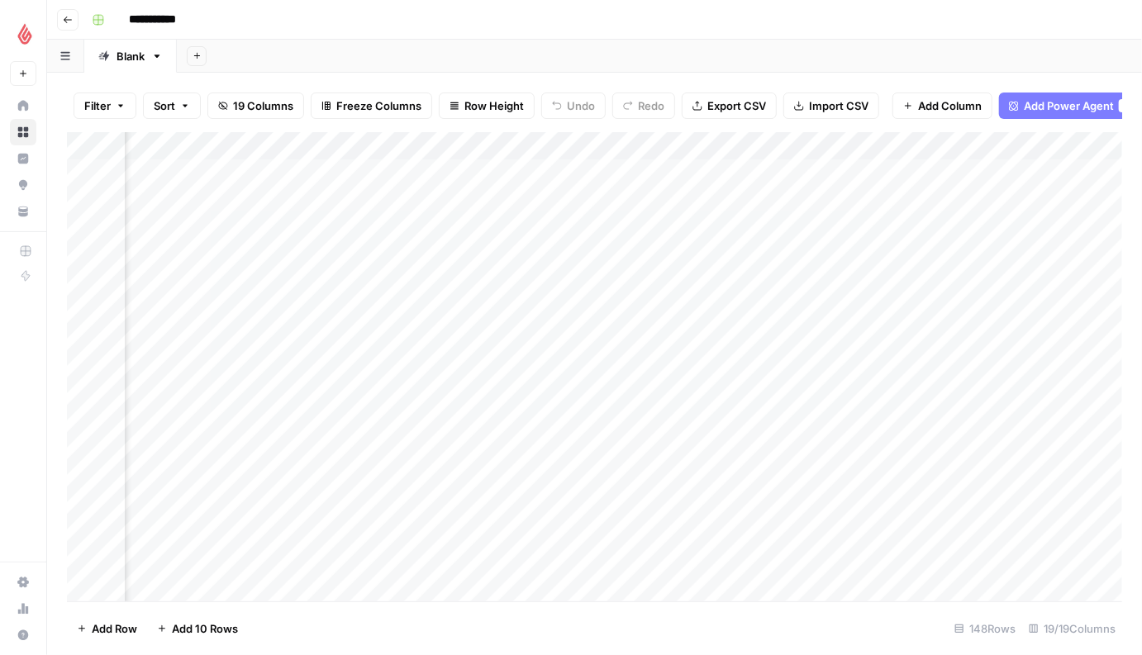
click at [951, 148] on div "Add Column" at bounding box center [594, 367] width 1055 height 470
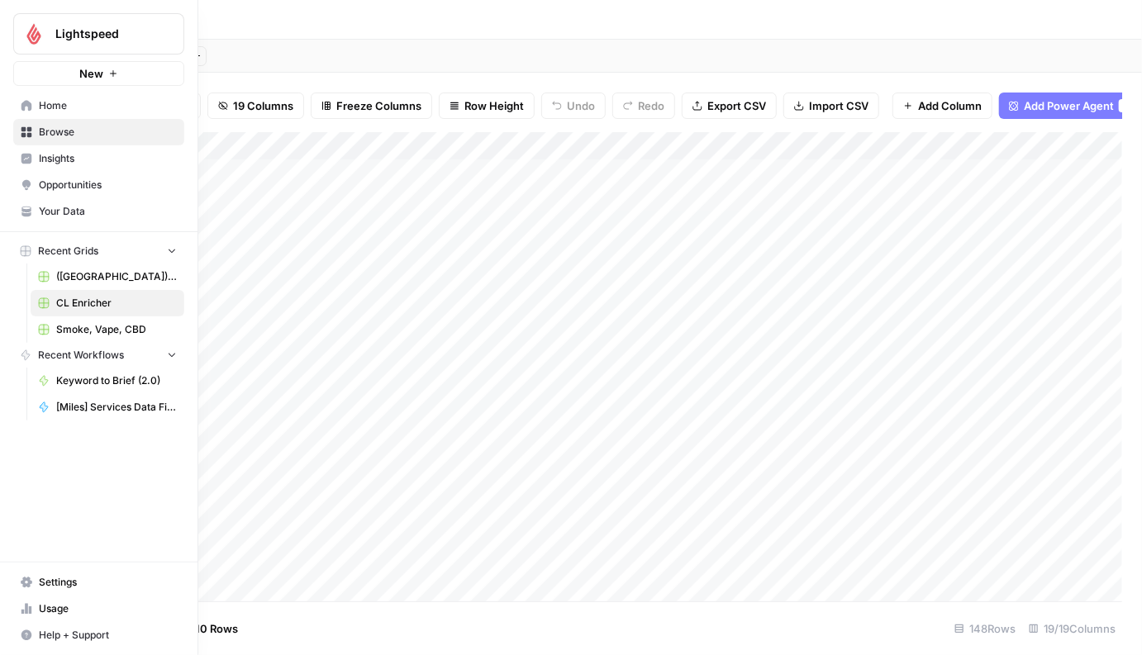
click at [93, 107] on span "Home" at bounding box center [108, 105] width 138 height 15
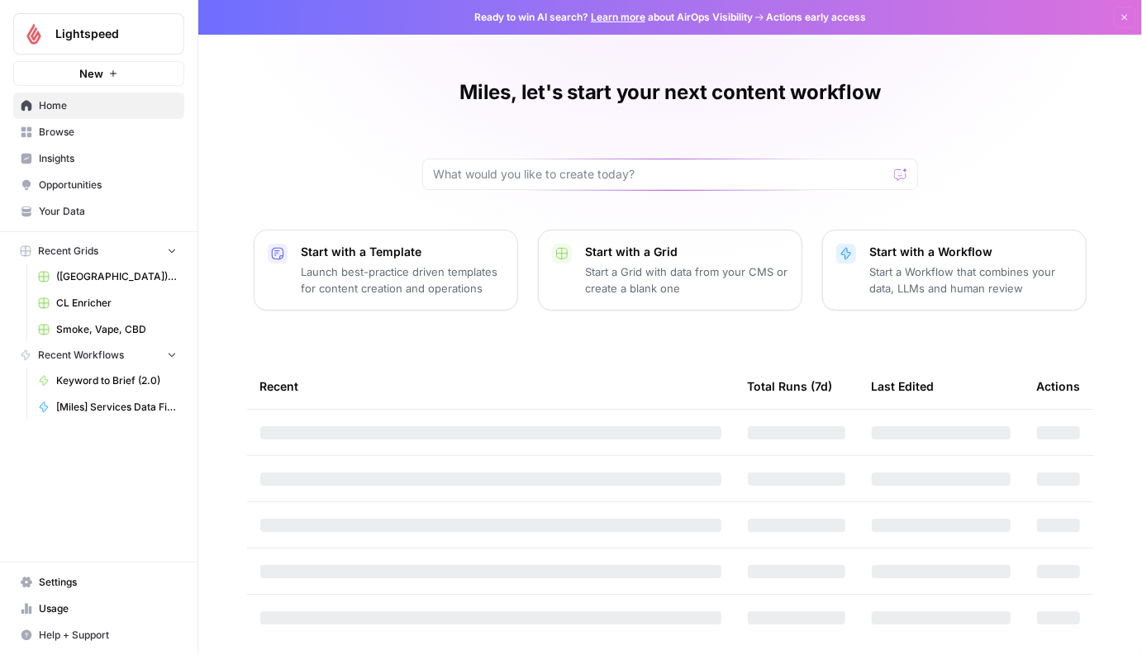
click at [115, 78] on icon "button" at bounding box center [113, 74] width 10 height 10
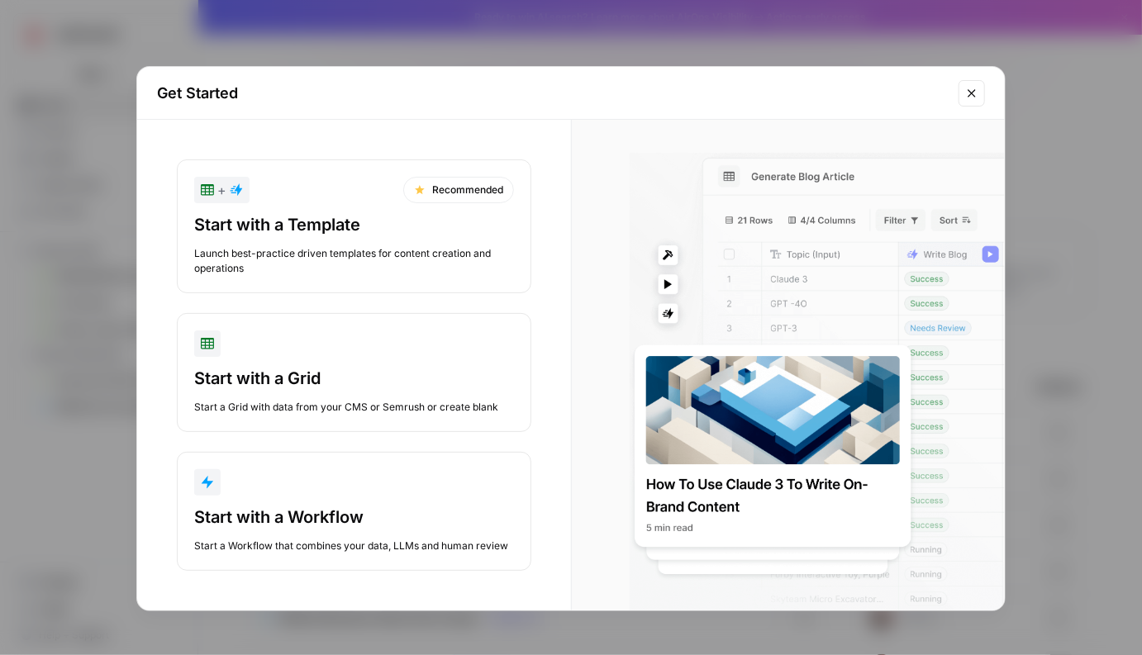
click at [1068, 273] on div "Get Started + Recommended Start with a Template Launch best-practice driven tem…" at bounding box center [571, 327] width 1142 height 655
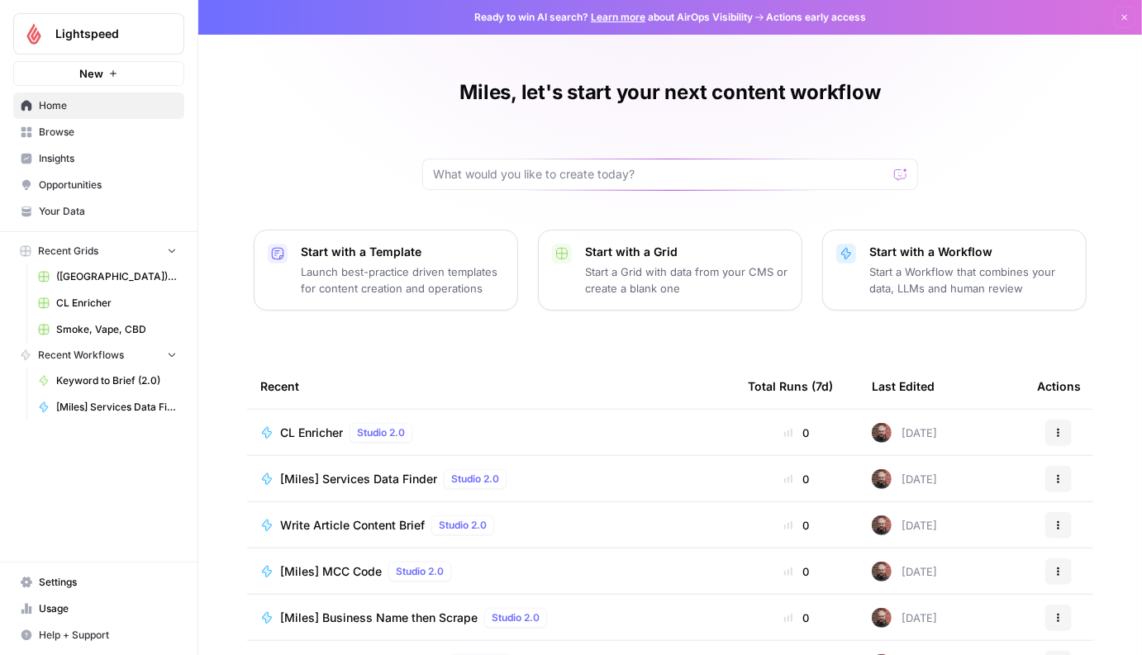
click at [90, 582] on span "Settings" at bounding box center [108, 582] width 138 height 15
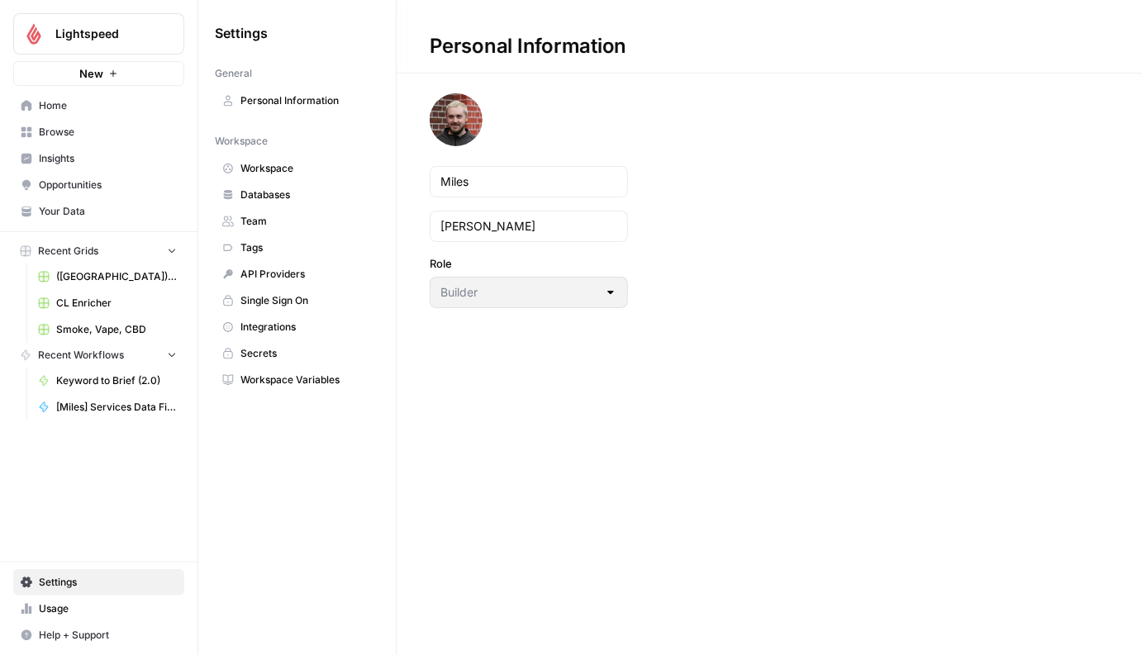
click at [271, 268] on span "API Providers" at bounding box center [305, 274] width 131 height 15
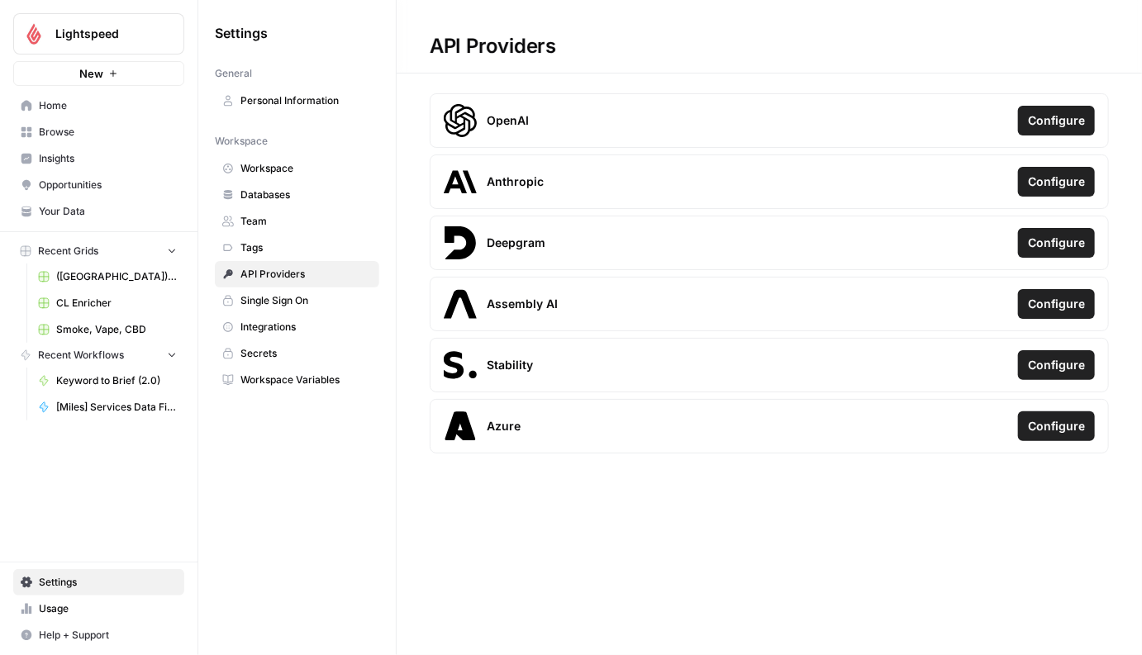
click at [297, 346] on span "Secrets" at bounding box center [305, 353] width 131 height 15
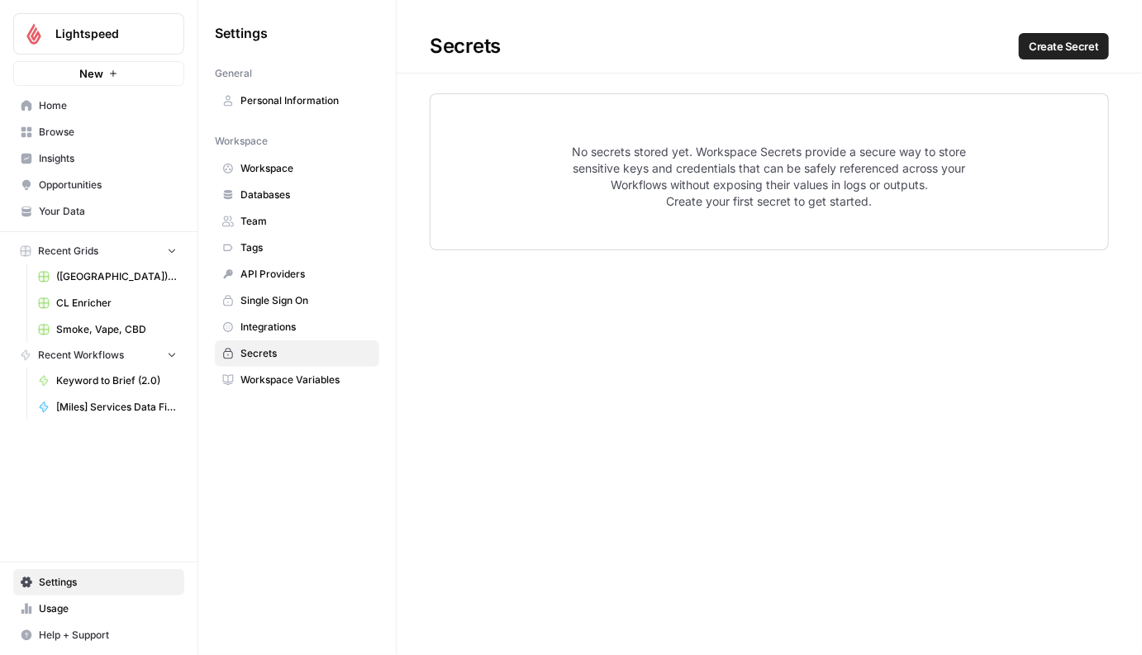
click at [789, 164] on span "No secrets stored yet. Workspace Secrets provide a secure way to store sensitiv…" at bounding box center [769, 177] width 423 height 66
click at [810, 164] on span "No secrets stored yet. Workspace Secrets provide a secure way to store sensitiv…" at bounding box center [769, 177] width 423 height 66
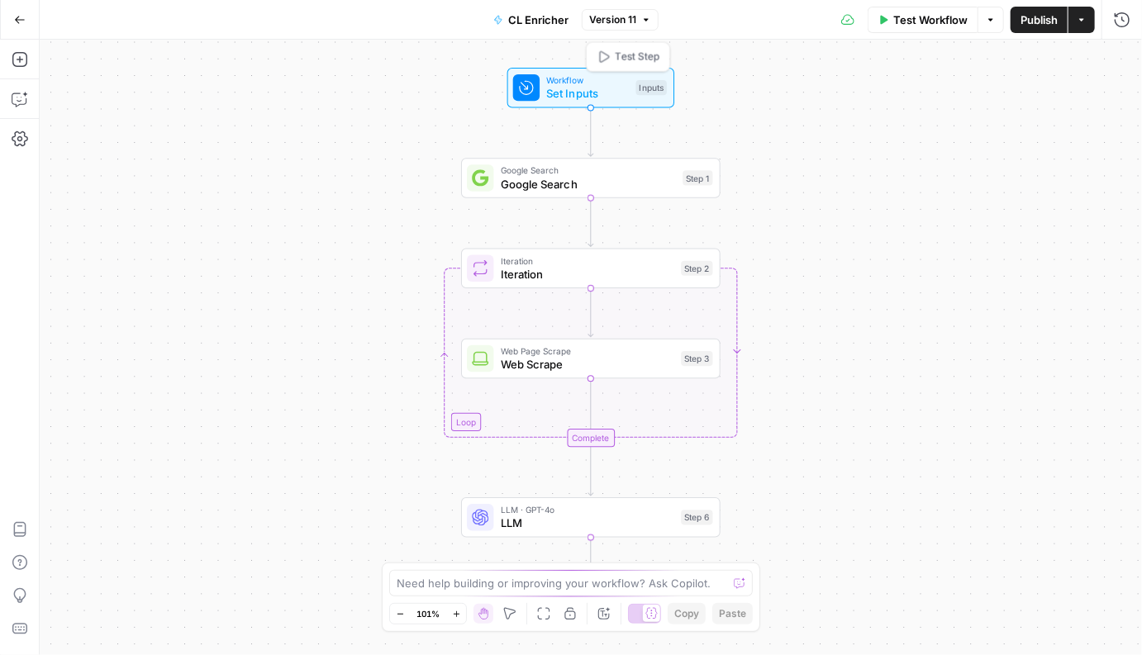
click at [606, 101] on span "Set Inputs" at bounding box center [587, 93] width 83 height 17
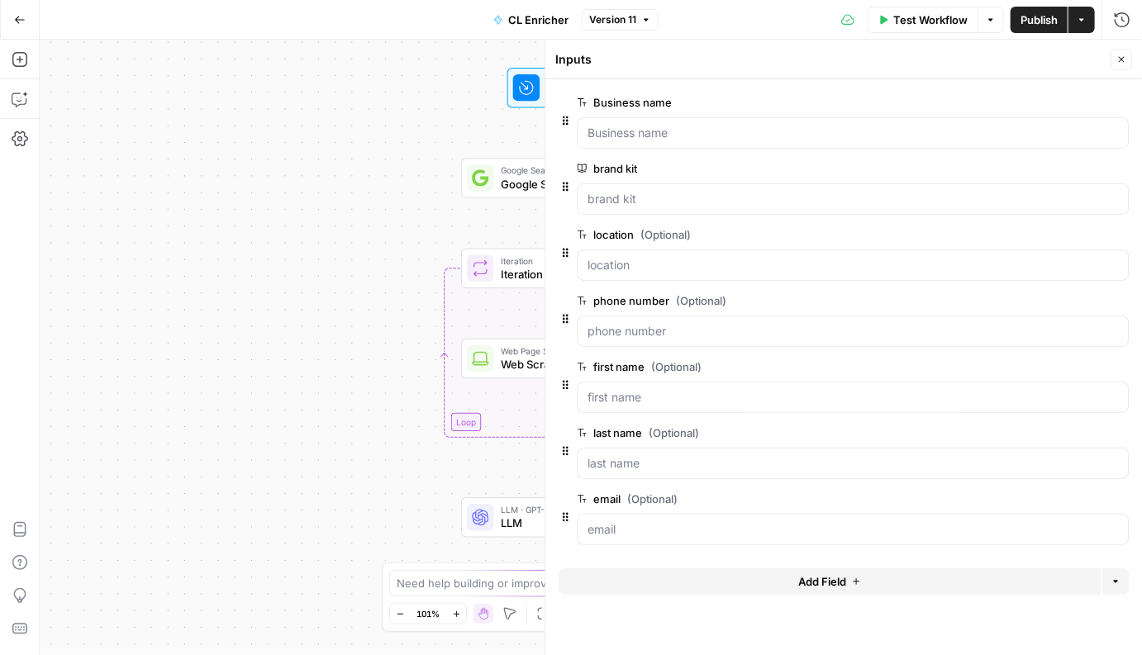
click at [455, 137] on div "Workflow Set Inputs Inputs Google Search Google Search Step 1 Loop Iteration It…" at bounding box center [591, 347] width 1102 height 615
click at [523, 185] on span "Google Search" at bounding box center [589, 183] width 176 height 17
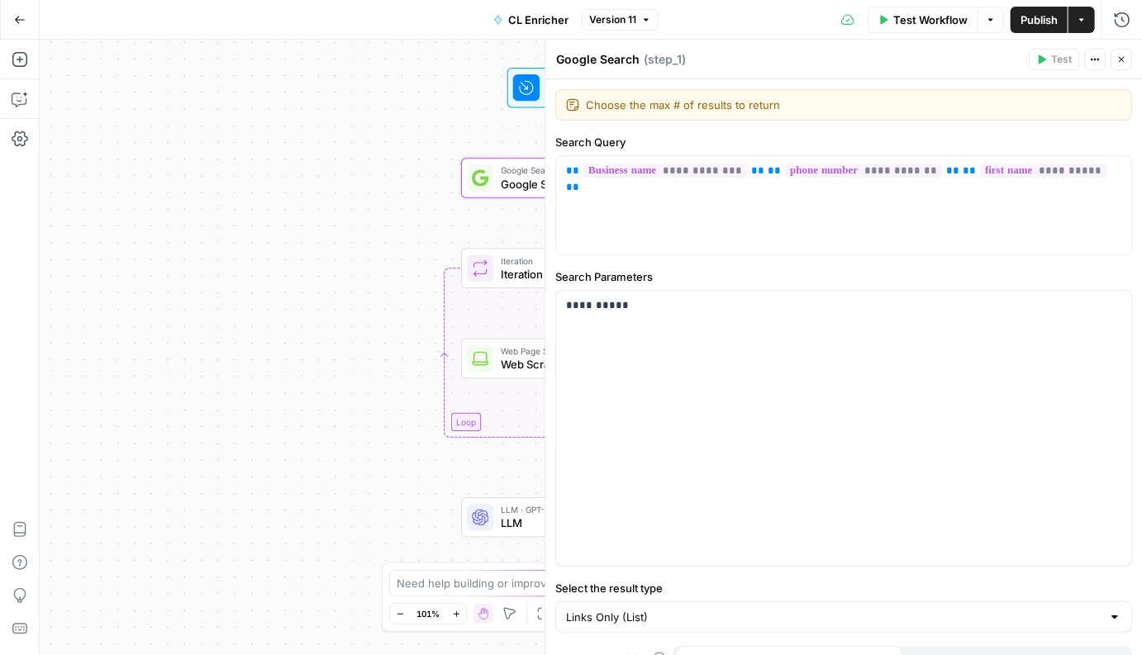
click at [1118, 55] on icon "button" at bounding box center [1121, 60] width 10 height 10
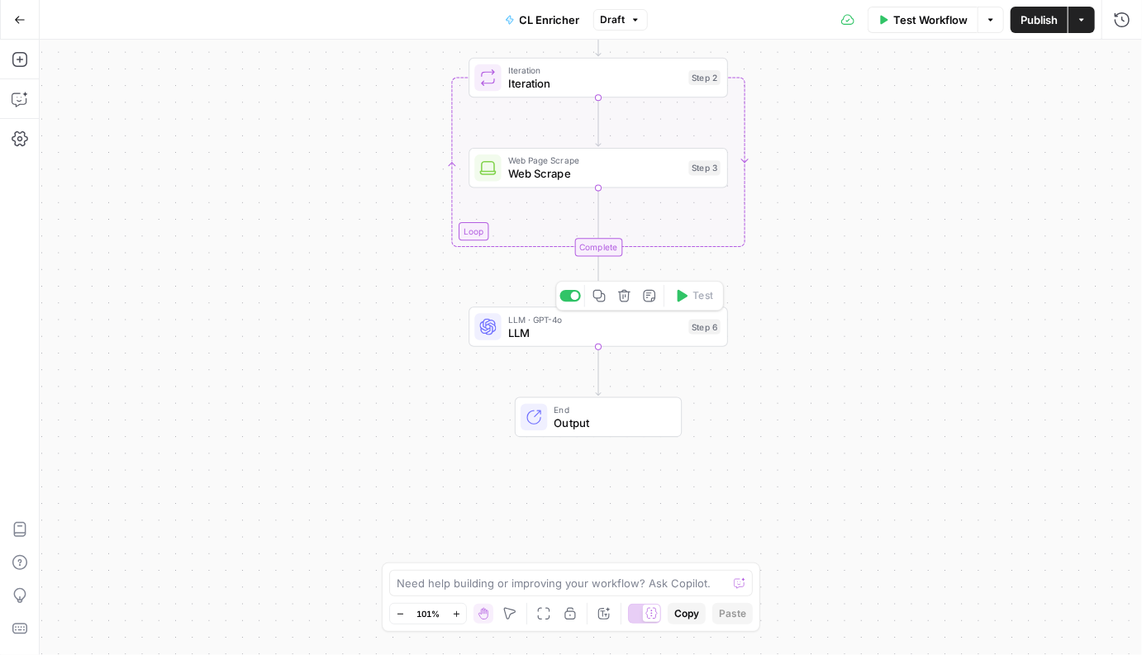
click at [639, 340] on span "LLM" at bounding box center [595, 333] width 174 height 17
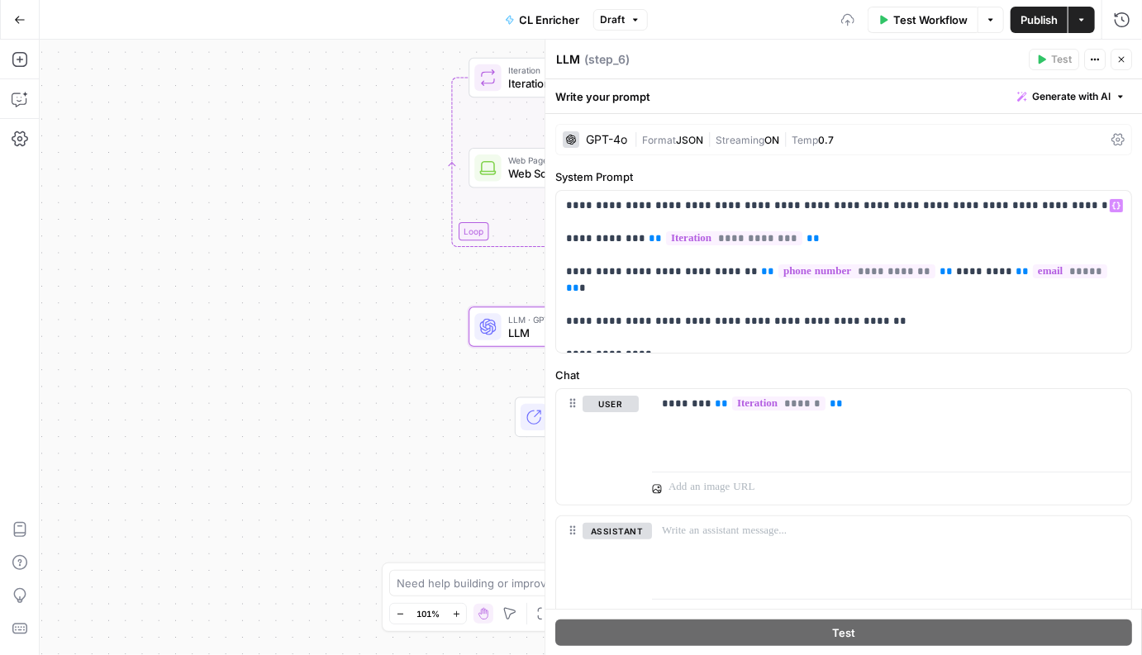
scroll to position [16, 0]
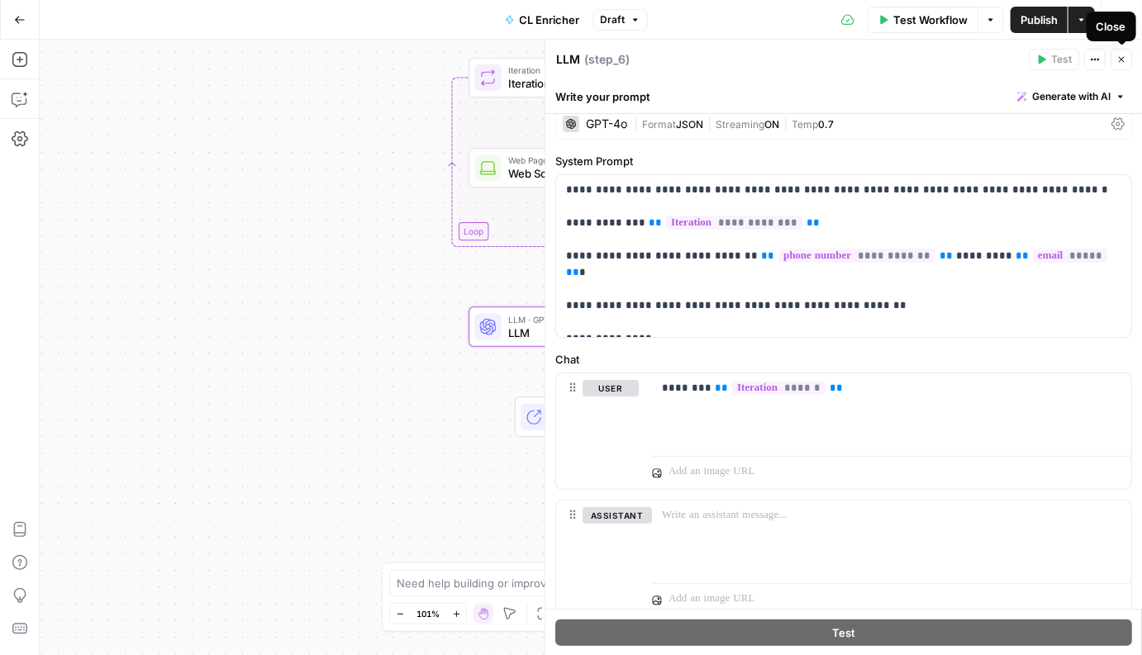
click at [1118, 56] on icon "button" at bounding box center [1121, 60] width 10 height 10
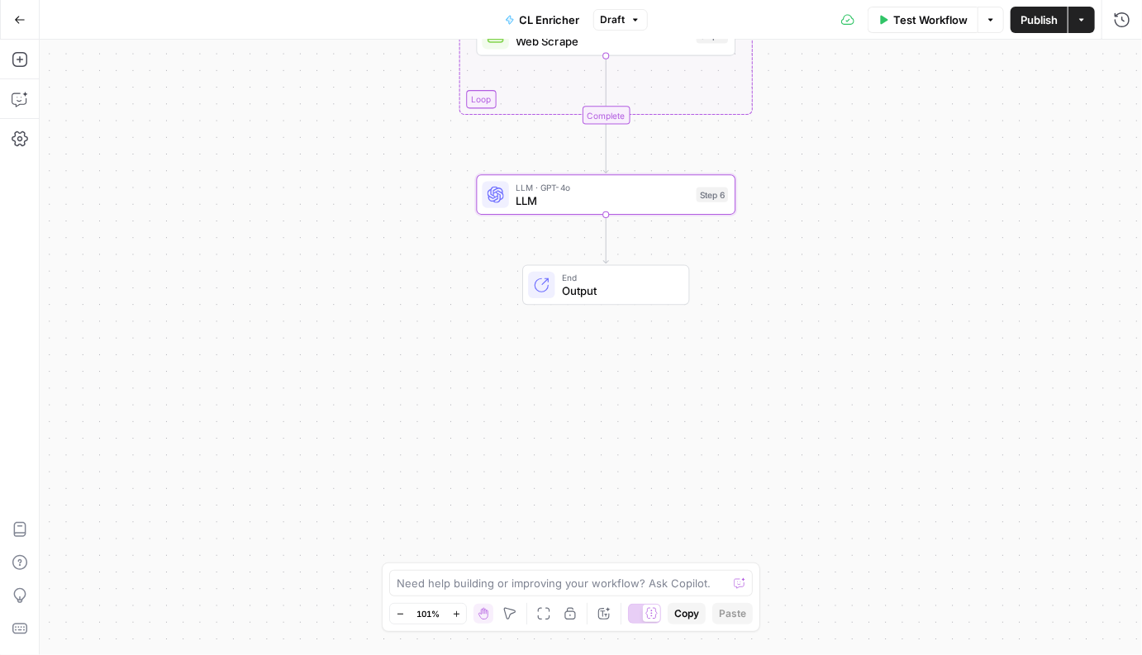
click at [20, 19] on icon "button" at bounding box center [20, 19] width 10 height 7
